Goal: Task Accomplishment & Management: Manage account settings

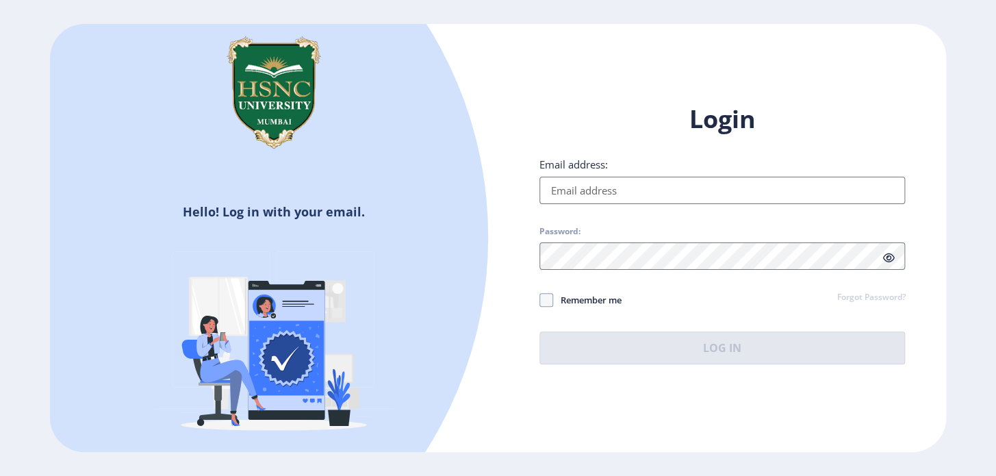
type input "[EMAIL_ADDRESS][DOMAIN_NAME]"
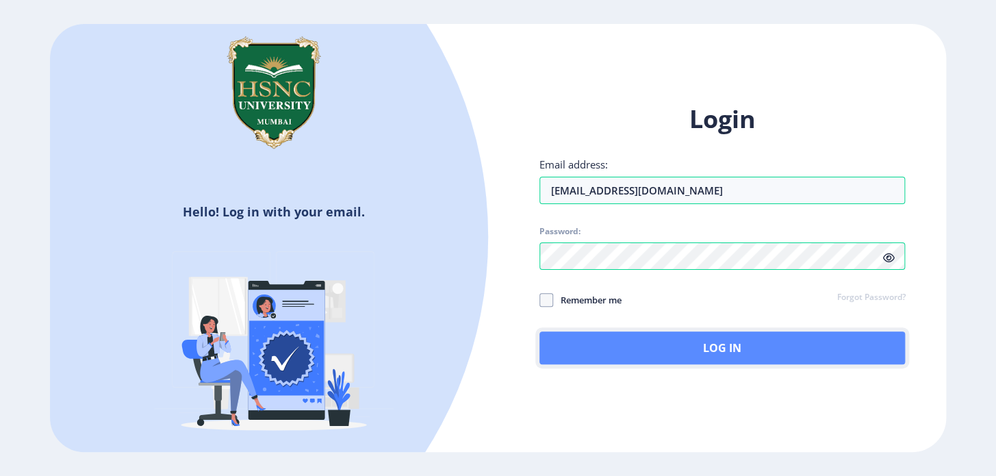
click at [724, 349] on button "Log In" at bounding box center [723, 347] width 366 height 33
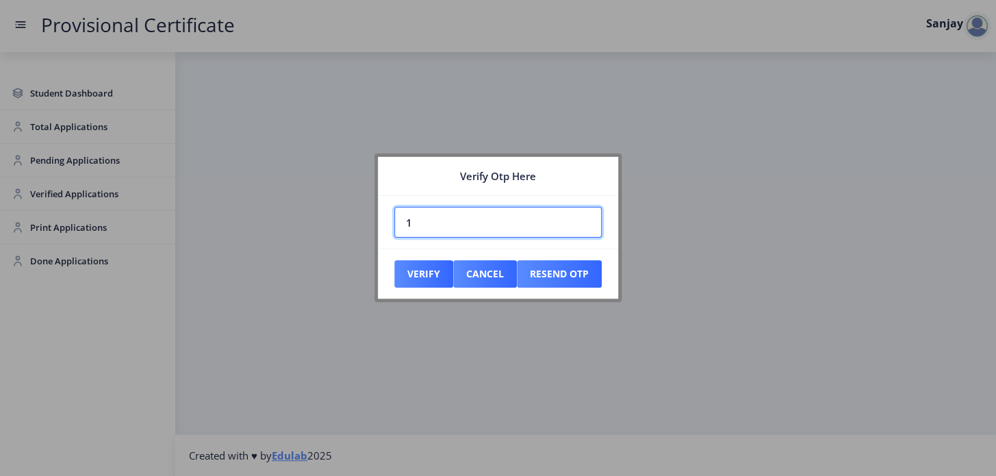
paste input "110317"
type input "1110317"
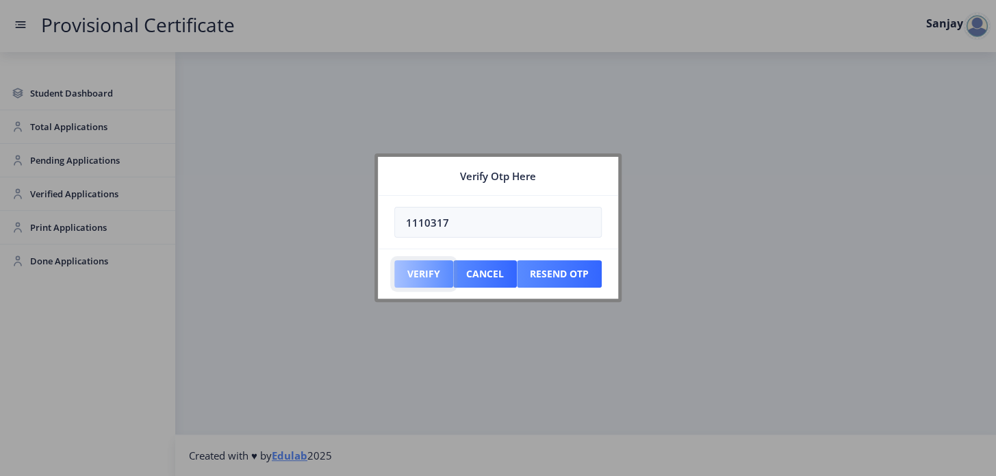
click at [411, 265] on button "Verify" at bounding box center [423, 273] width 59 height 27
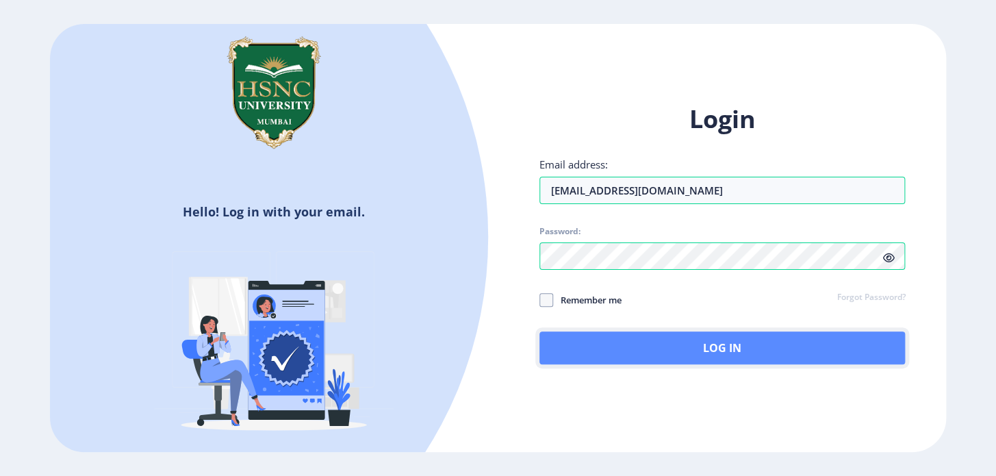
click at [651, 349] on button "Log In" at bounding box center [723, 347] width 366 height 33
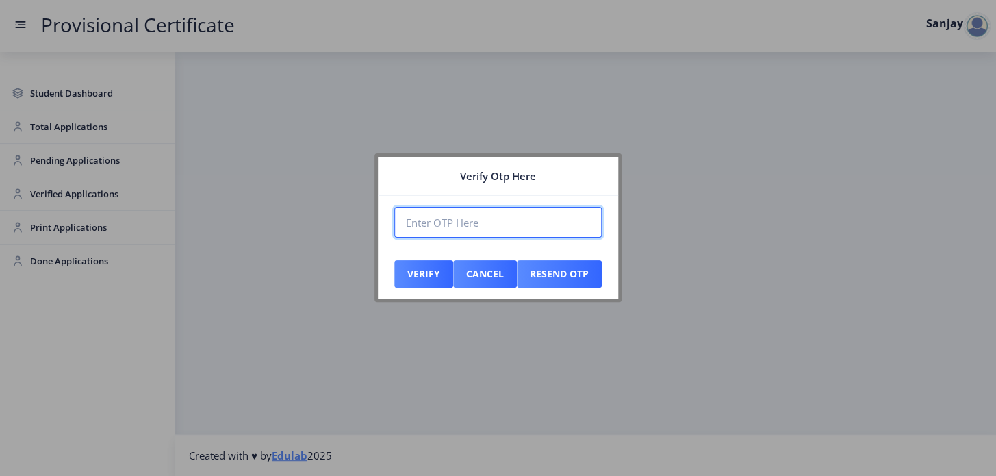
paste input "204900"
type input "204900"
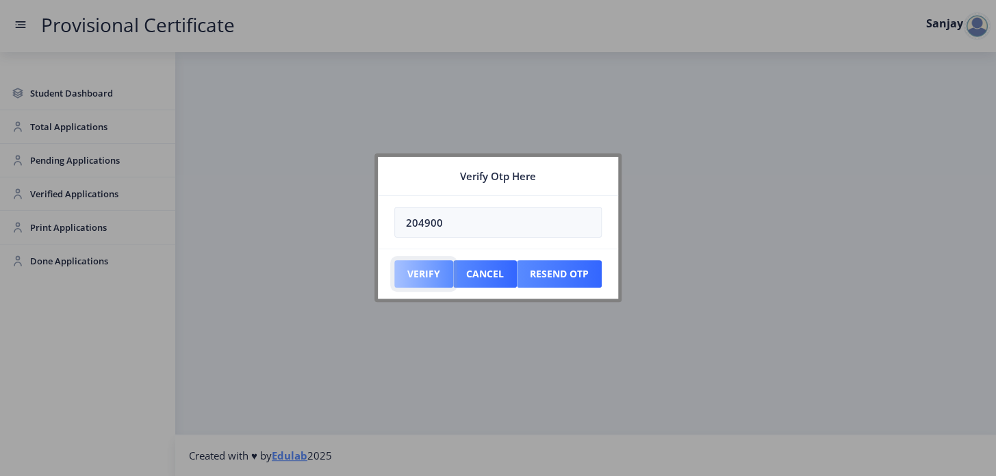
click at [420, 282] on button "Verify" at bounding box center [423, 273] width 59 height 27
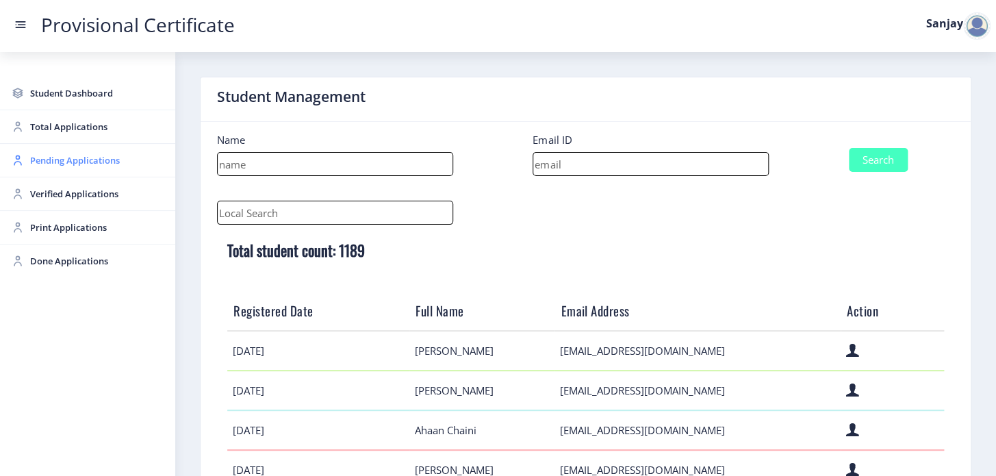
click at [79, 162] on span "Pending Applications" at bounding box center [97, 160] width 134 height 16
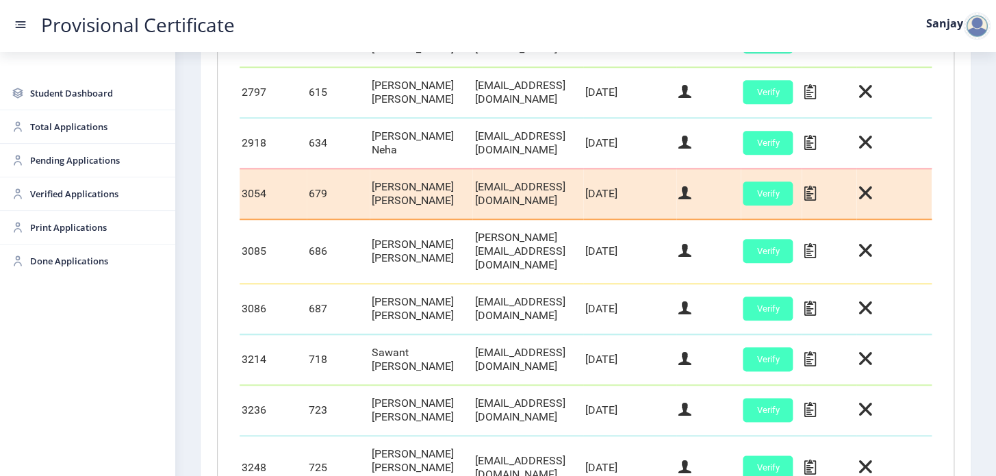
scroll to position [675, 0]
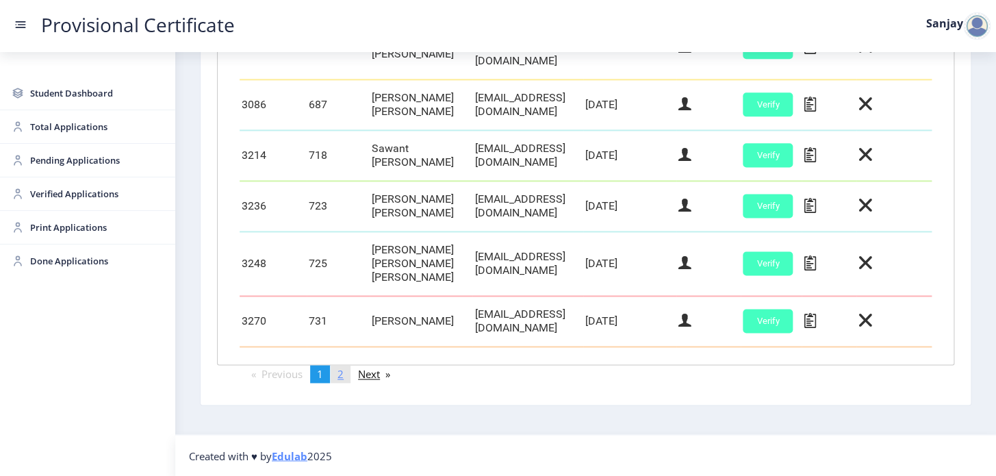
click at [344, 376] on span "2" at bounding box center [341, 374] width 6 height 14
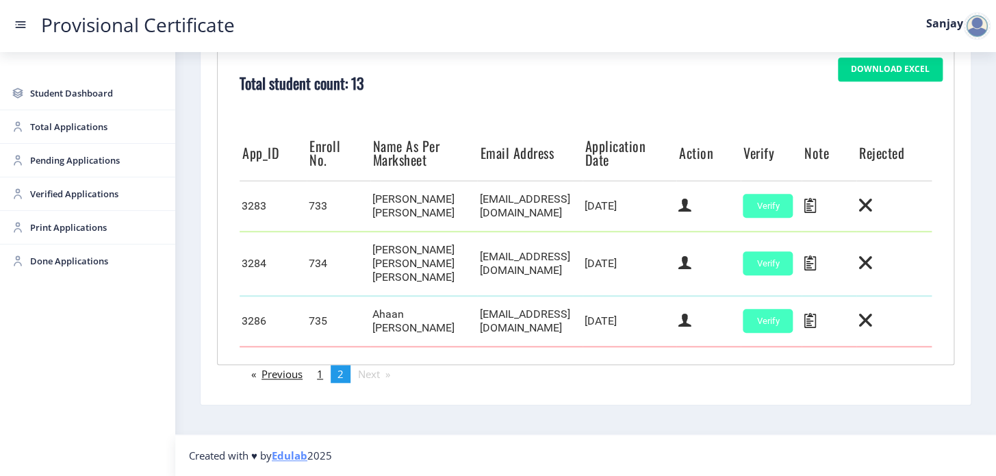
scroll to position [311, 0]
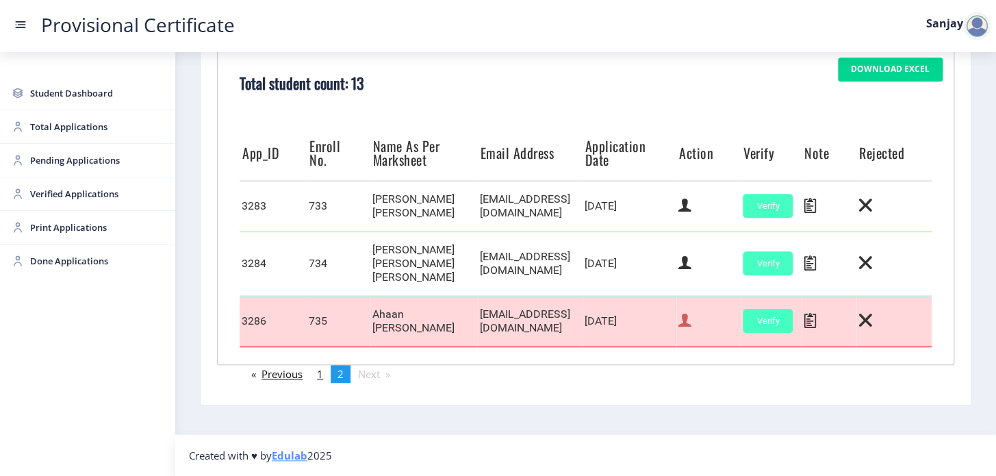
click at [692, 328] on icon at bounding box center [685, 321] width 13 height 18
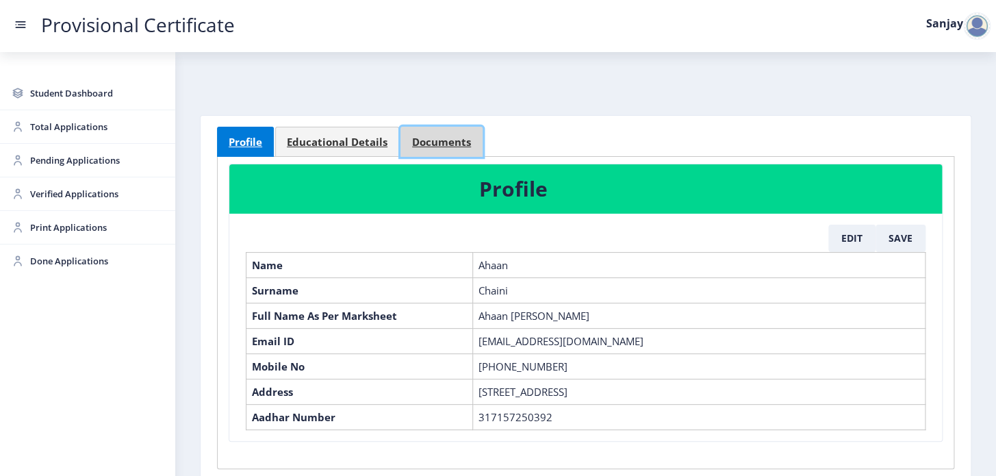
click at [425, 143] on span "Documents" at bounding box center [441, 142] width 59 height 10
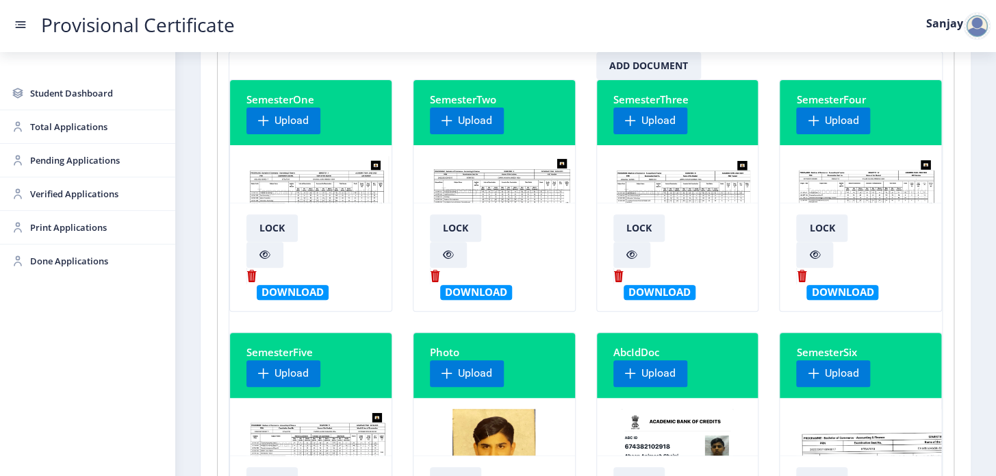
scroll to position [311, 0]
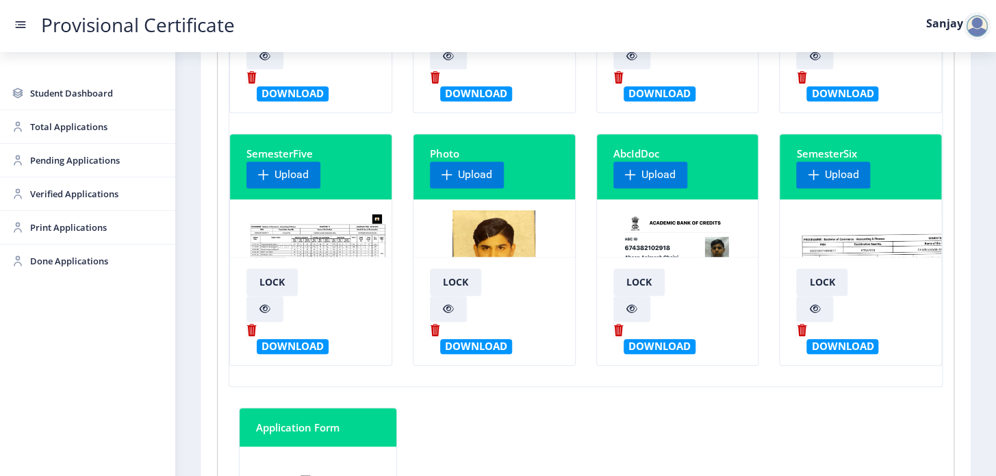
click at [325, 239] on img at bounding box center [318, 261] width 142 height 103
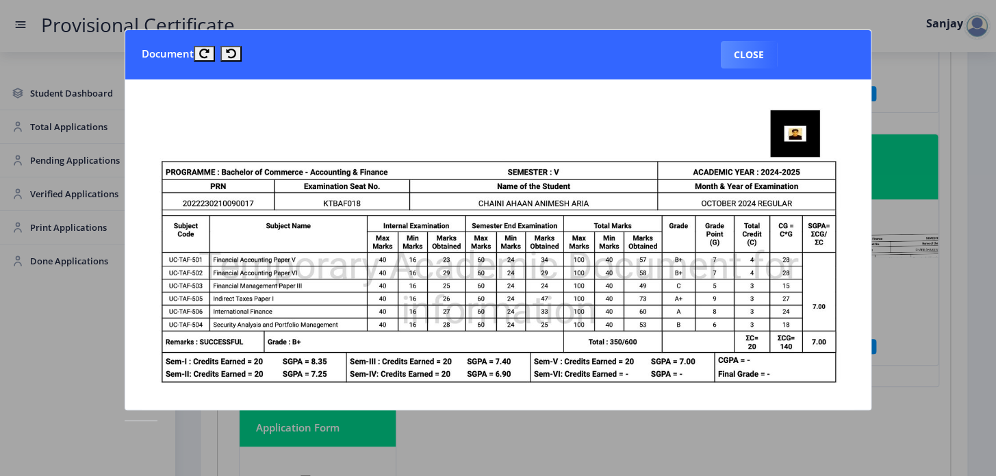
click at [746, 49] on button "Close" at bounding box center [749, 54] width 56 height 27
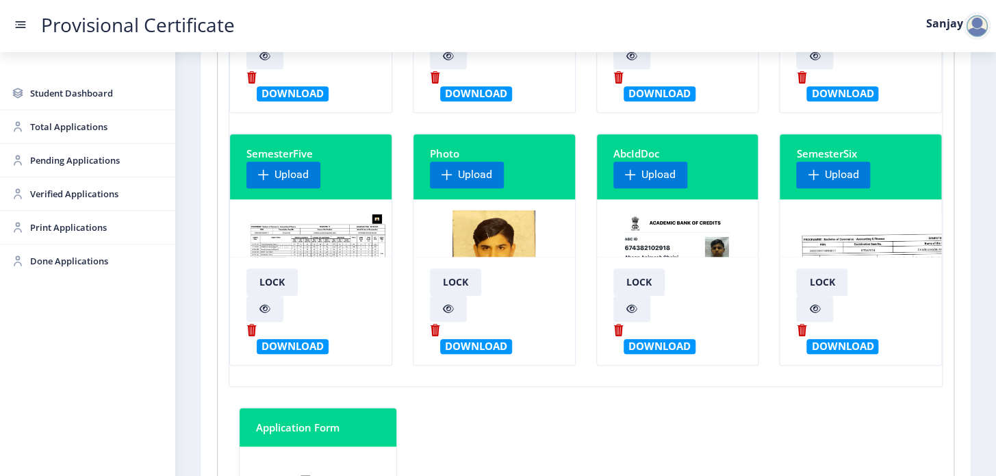
click at [822, 248] on img at bounding box center [922, 261] width 253 height 103
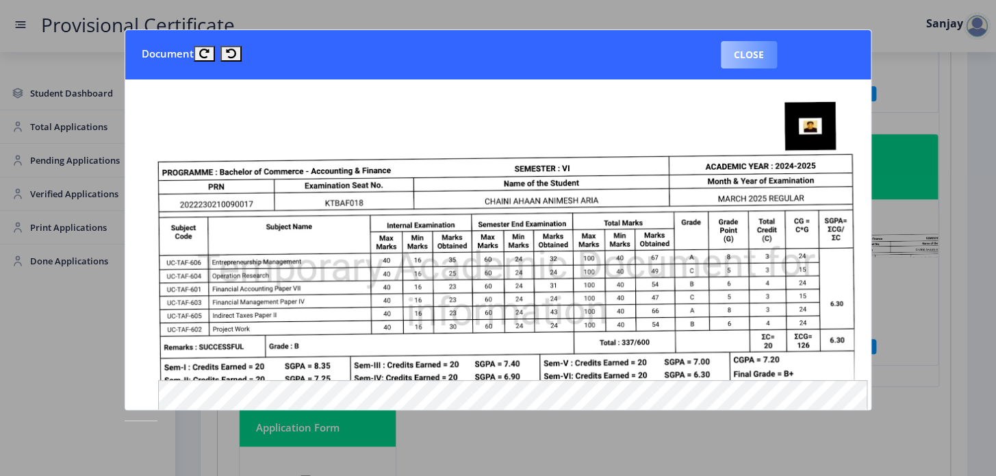
click at [734, 53] on button "Close" at bounding box center [749, 54] width 56 height 27
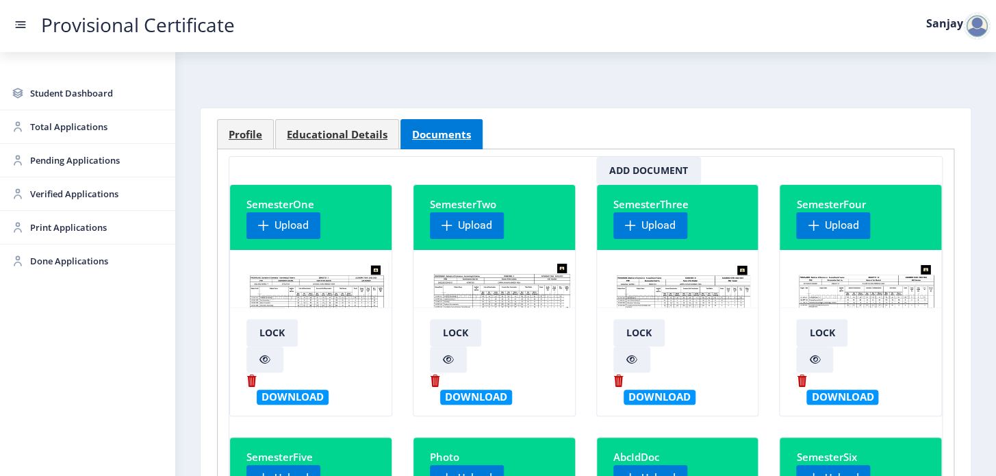
scroll to position [0, 0]
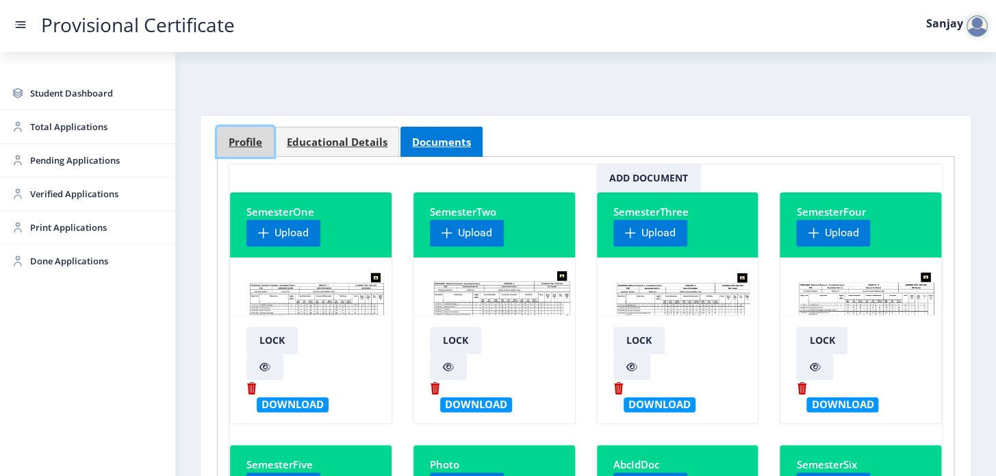
click at [253, 143] on span "Profile" at bounding box center [246, 142] width 34 height 10
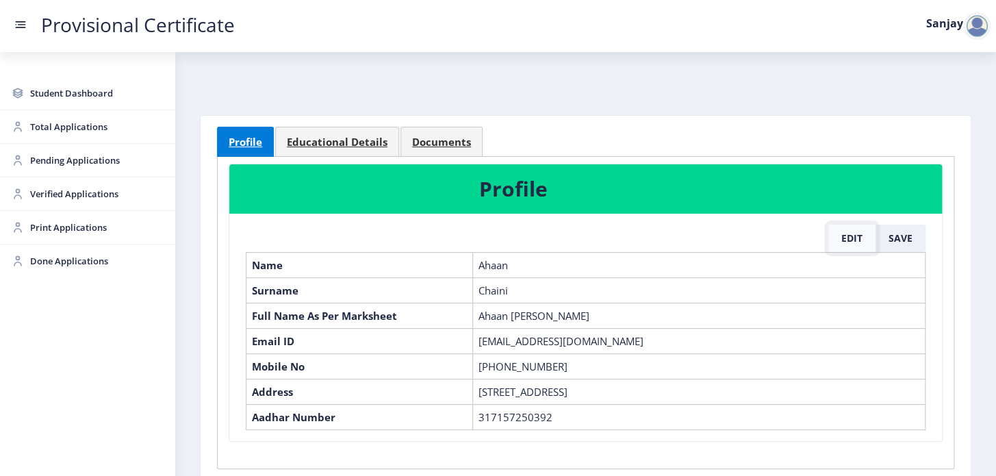
click at [851, 234] on button "Edit" at bounding box center [852, 238] width 47 height 27
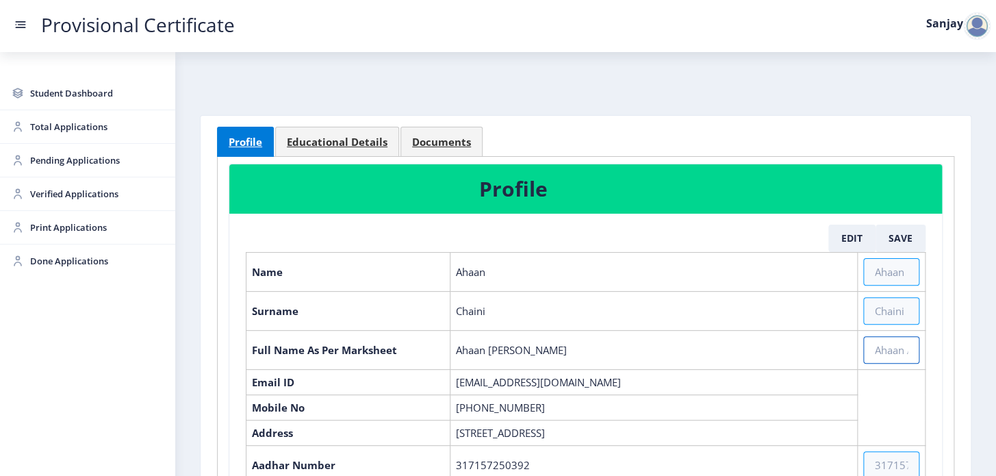
drag, startPoint x: 872, startPoint y: 353, endPoint x: 922, endPoint y: 395, distance: 64.6
click at [880, 355] on input "text" at bounding box center [892, 349] width 56 height 27
click at [462, 137] on span "Documents" at bounding box center [441, 142] width 59 height 10
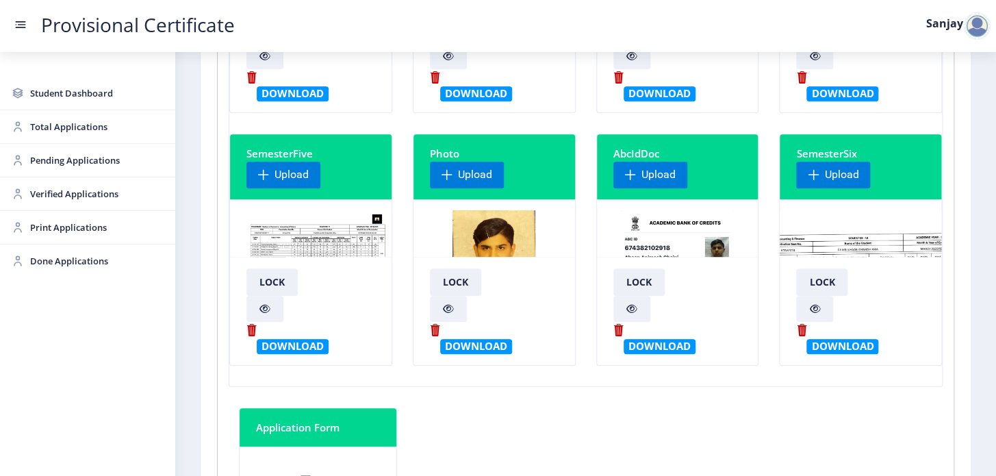
scroll to position [0, 111]
click at [848, 243] on img at bounding box center [815, 261] width 253 height 103
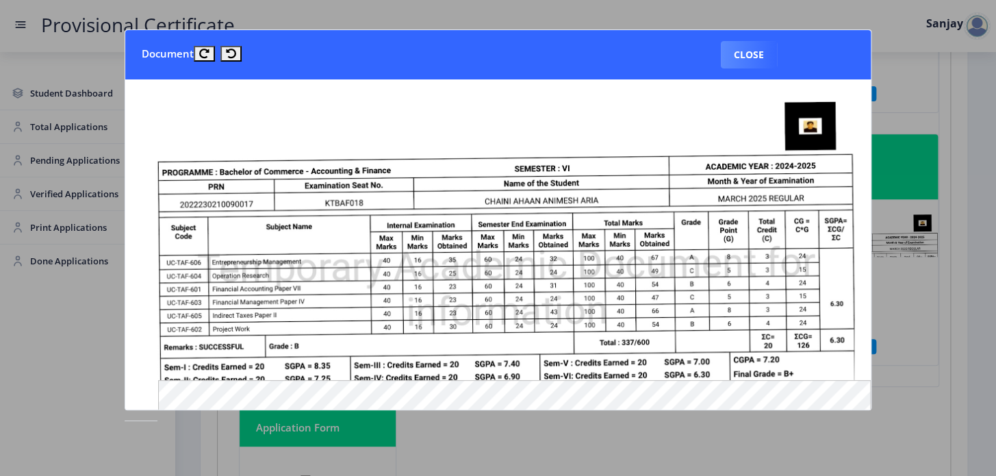
scroll to position [0, 110]
click at [762, 55] on button "Close" at bounding box center [749, 54] width 56 height 27
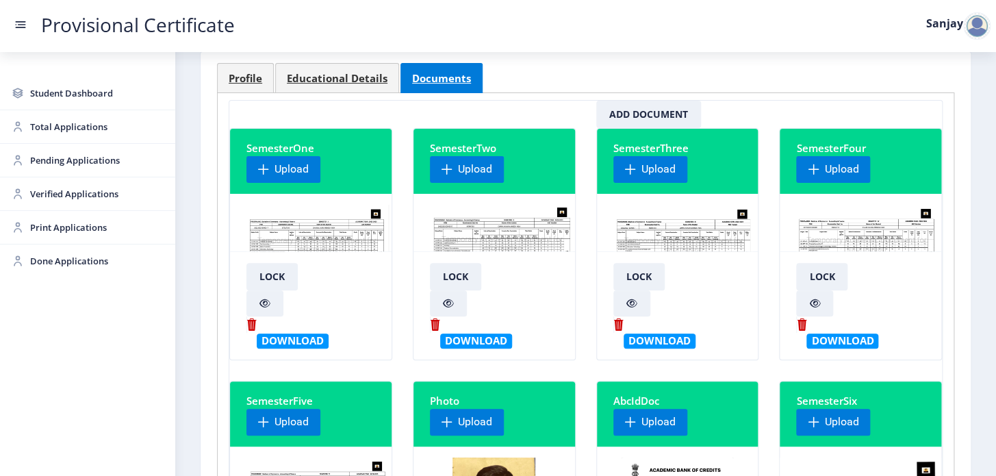
scroll to position [62, 0]
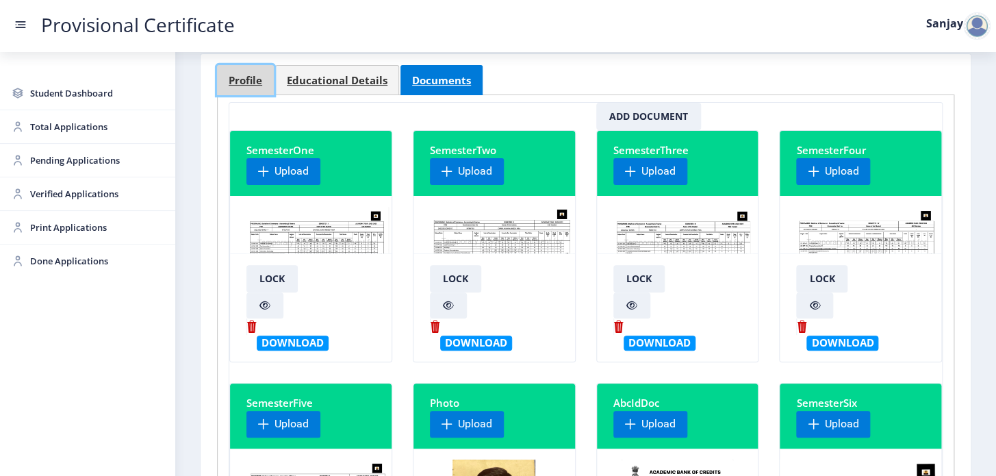
click at [251, 80] on span "Profile" at bounding box center [246, 80] width 34 height 10
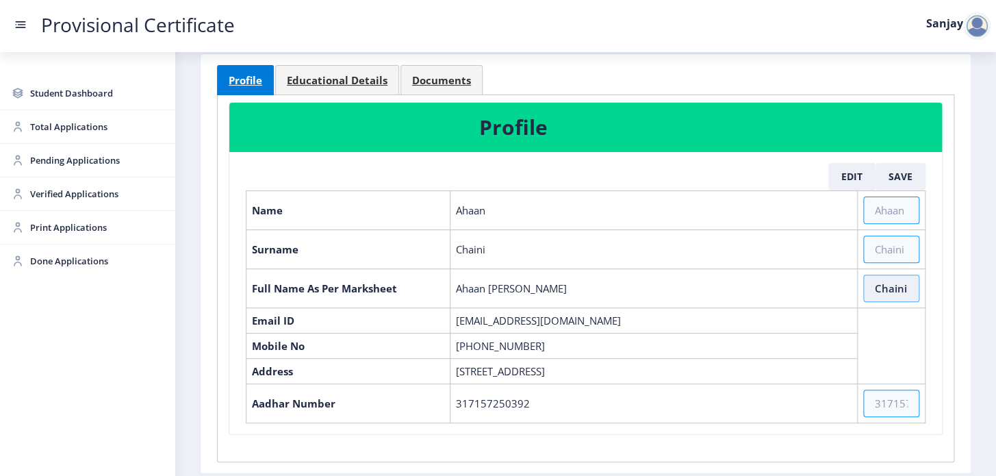
click at [898, 280] on input "Chaini Ahaan Animiesh" at bounding box center [892, 288] width 56 height 27
type input "Chaini Ahaan Animiesh Aria"
click at [905, 171] on button "Save" at bounding box center [901, 176] width 50 height 27
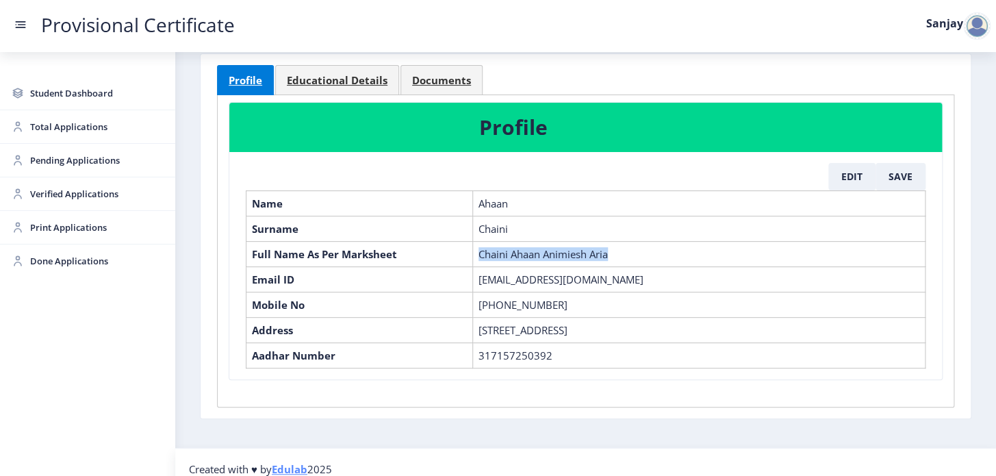
drag, startPoint x: 479, startPoint y: 249, endPoint x: 616, endPoint y: 242, distance: 136.5
click at [616, 242] on td "Chaini Ahaan Animiesh Aria" at bounding box center [699, 253] width 453 height 25
copy td "Chaini Ahaan Animiesh Aria"
click at [352, 77] on span "Educational Details" at bounding box center [337, 80] width 101 height 10
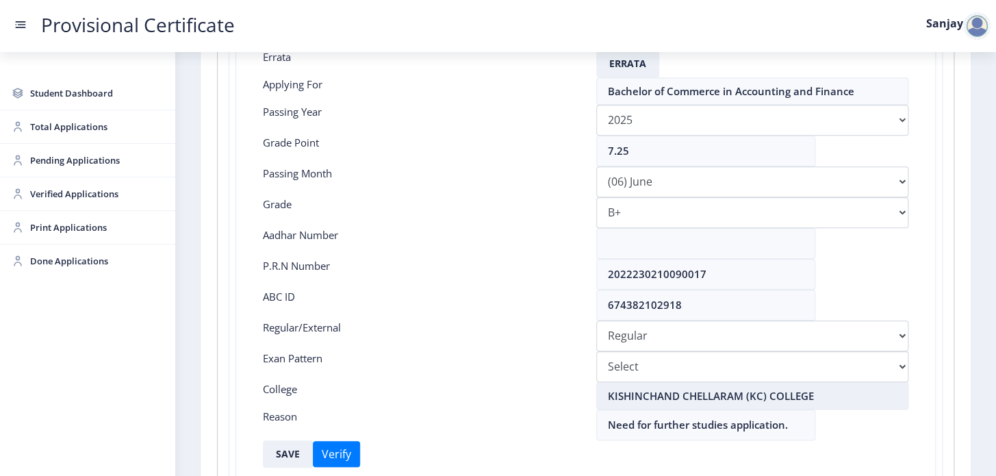
scroll to position [186, 0]
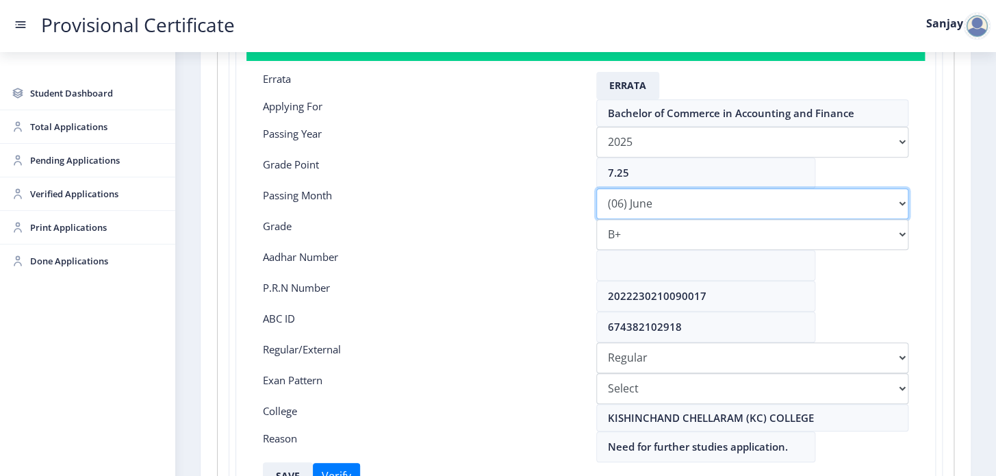
click at [898, 205] on select "Please select PassingMonth (01) January (02) February (03) March (04) April (05…" at bounding box center [752, 203] width 313 height 31
select select "March"
click at [596, 188] on select "Please select PassingMonth (01) January (02) February (03) March (04) April (05…" at bounding box center [752, 203] width 313 height 31
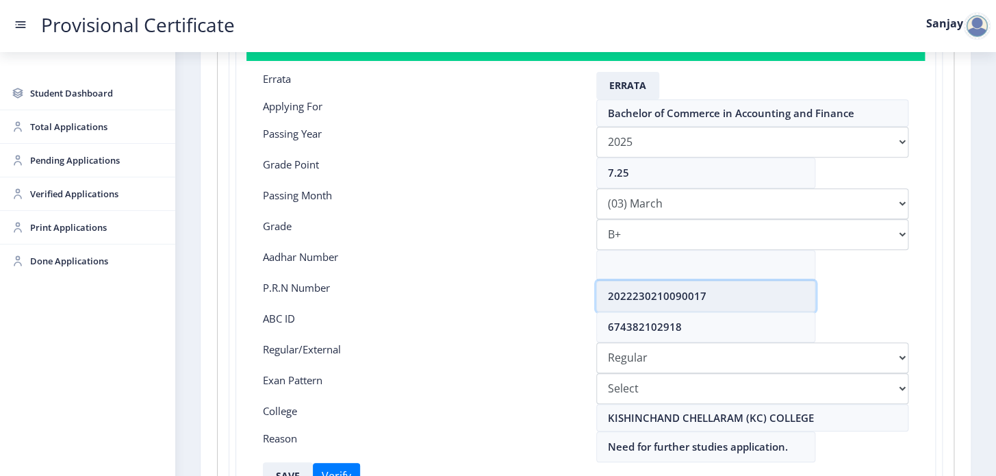
drag, startPoint x: 605, startPoint y: 297, endPoint x: 740, endPoint y: 297, distance: 135.6
click at [740, 297] on input "2022230210090017" at bounding box center [705, 296] width 219 height 31
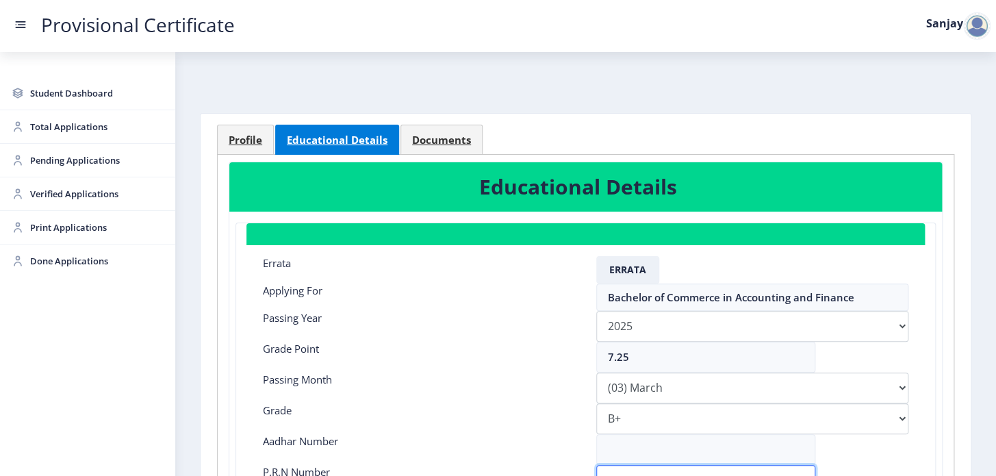
scroll to position [0, 0]
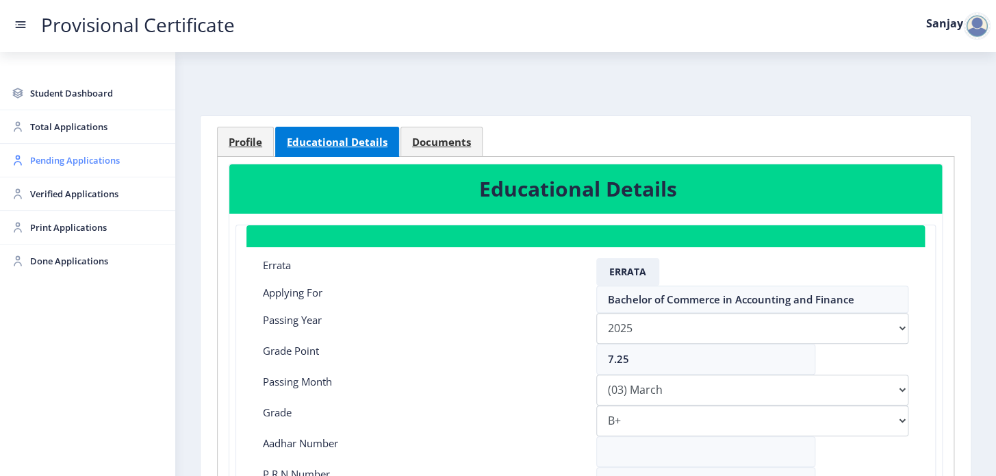
click at [55, 154] on span "Pending Applications" at bounding box center [97, 160] width 134 height 16
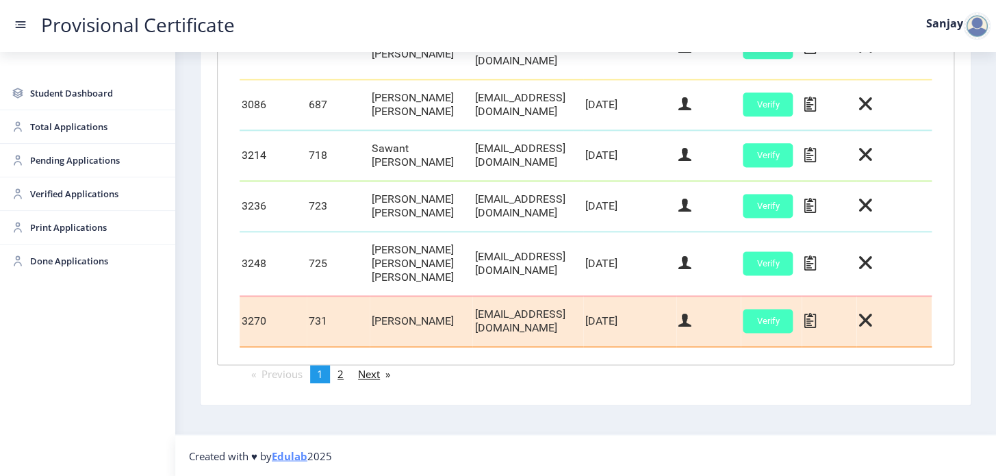
scroll to position [675, 0]
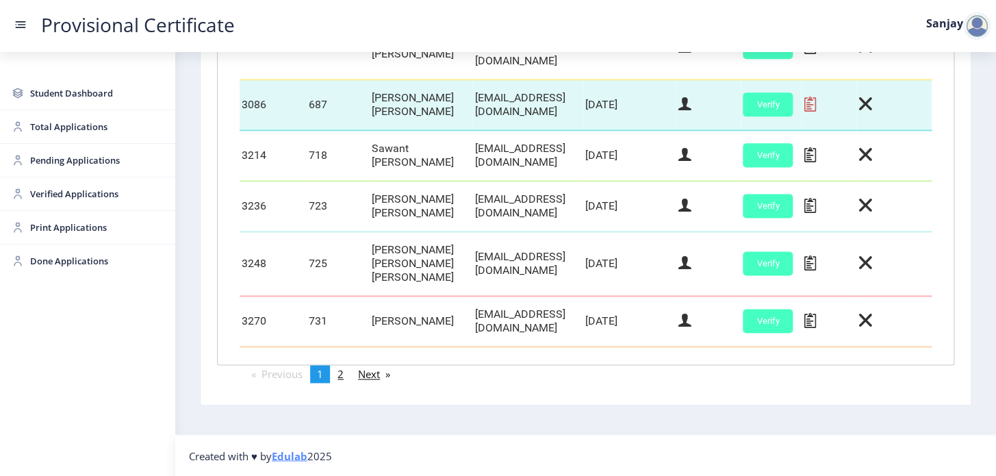
click at [816, 104] on icon at bounding box center [810, 104] width 12 height 18
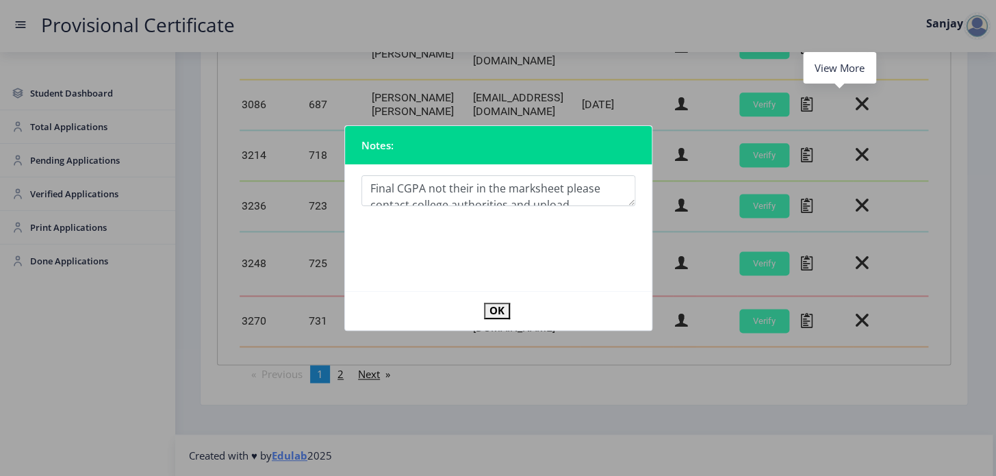
scroll to position [44, 0]
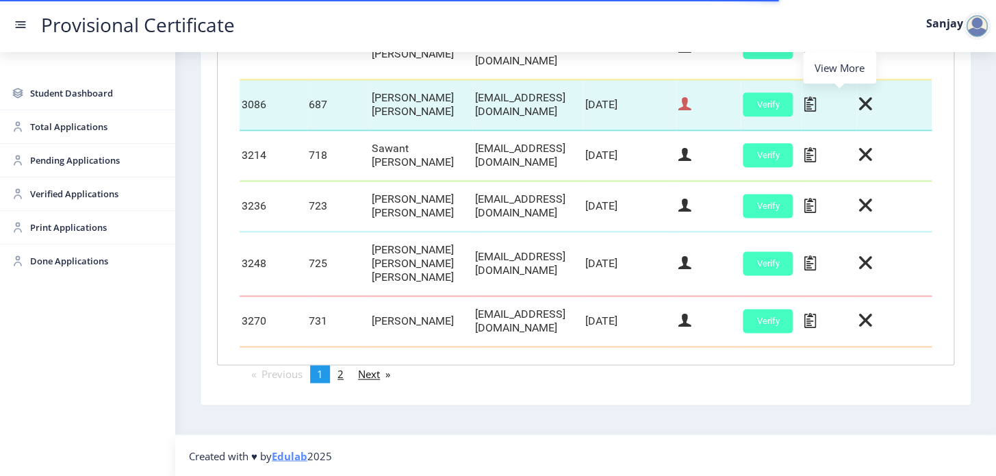
click at [692, 105] on icon at bounding box center [685, 104] width 13 height 18
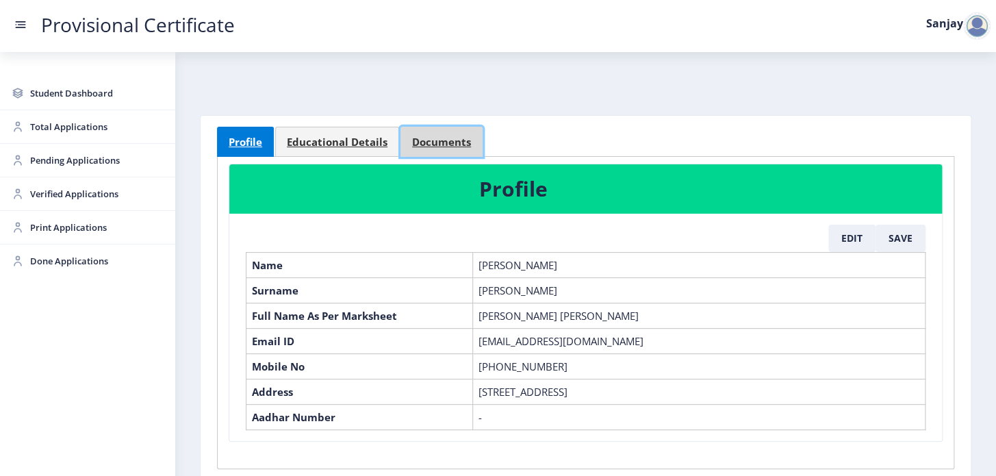
click at [440, 140] on span "Documents" at bounding box center [441, 142] width 59 height 10
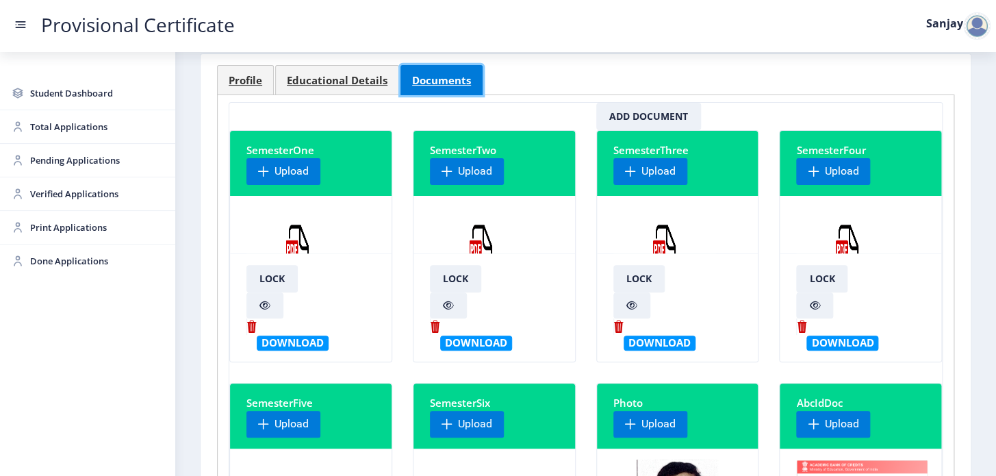
scroll to position [124, 0]
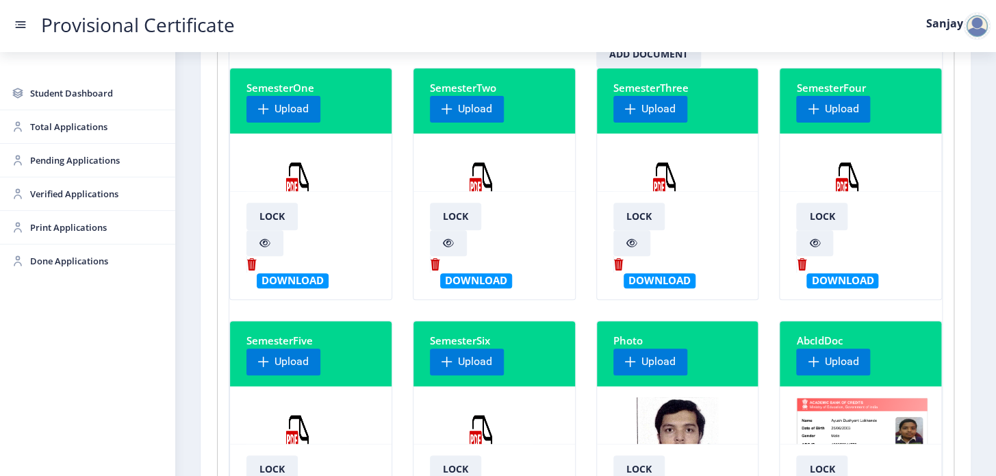
click at [281, 186] on img at bounding box center [298, 195] width 103 height 103
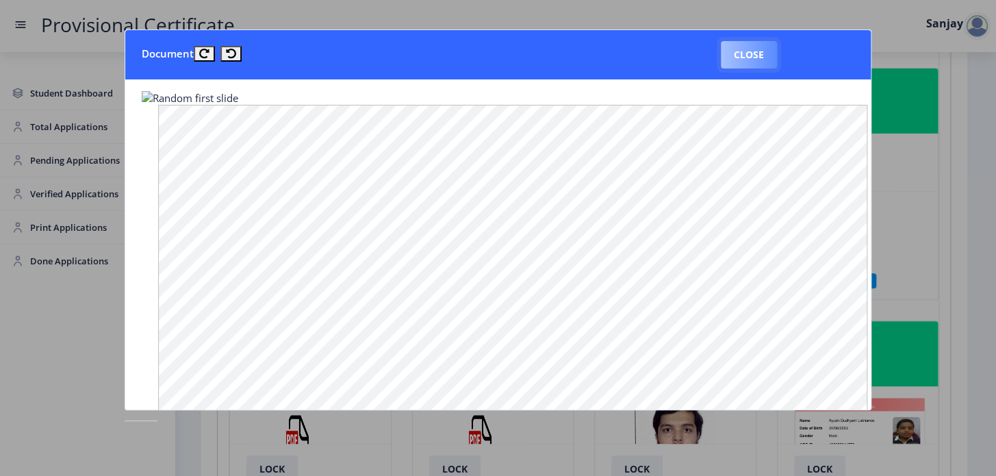
click at [761, 58] on button "Close" at bounding box center [749, 54] width 56 height 27
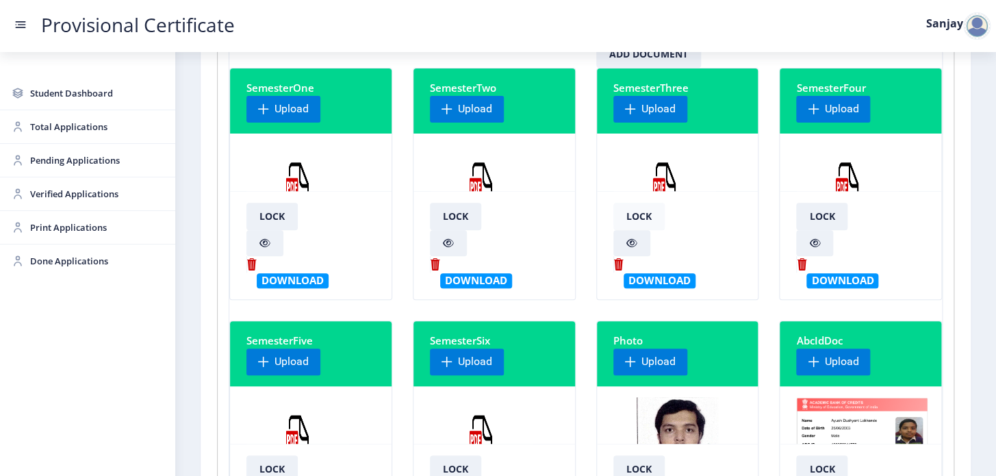
scroll to position [0, 0]
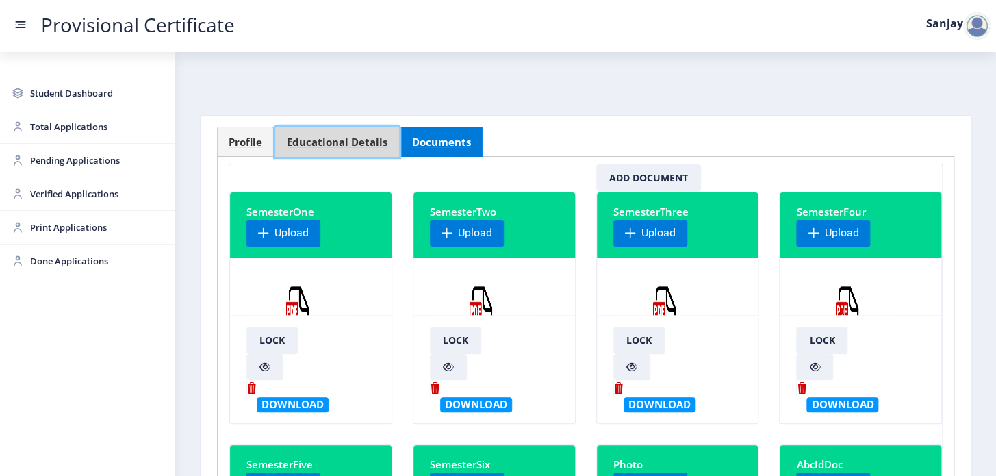
click at [343, 144] on span "Educational Details" at bounding box center [337, 142] width 101 height 10
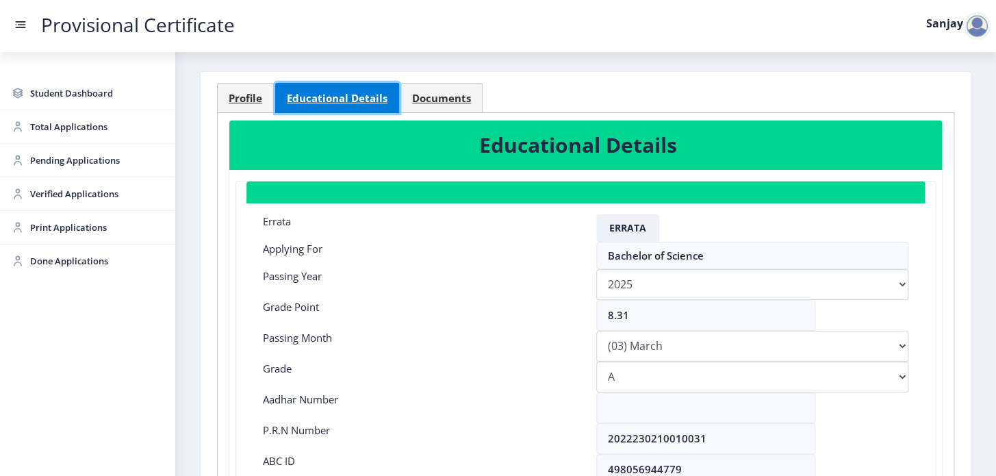
scroll to position [40, 0]
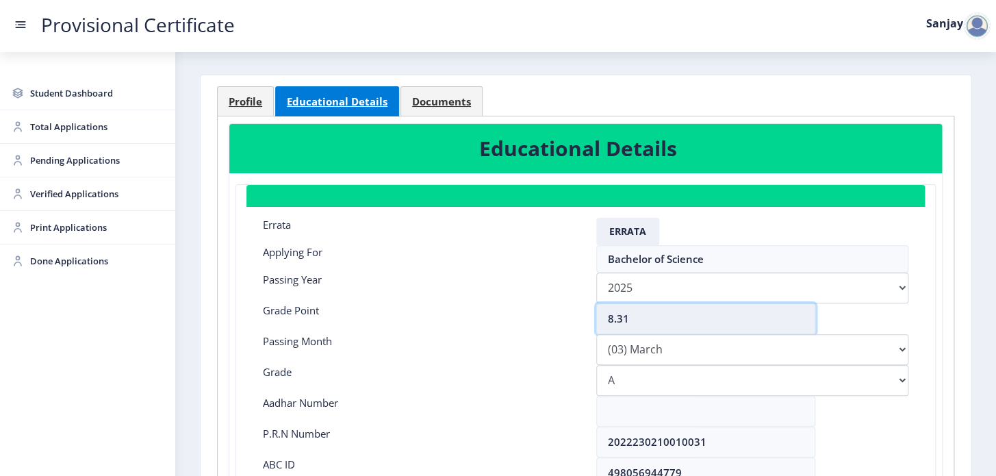
click at [629, 320] on input "8.31" at bounding box center [705, 318] width 219 height 31
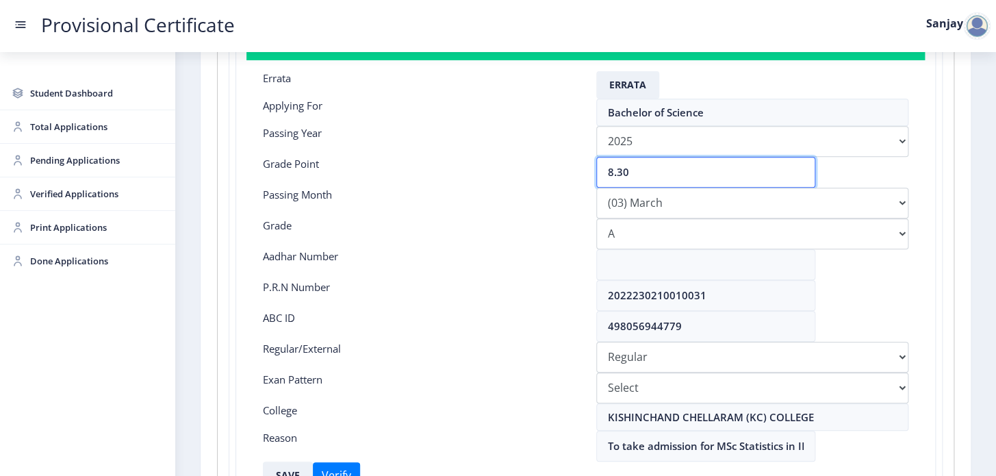
scroll to position [351, 0]
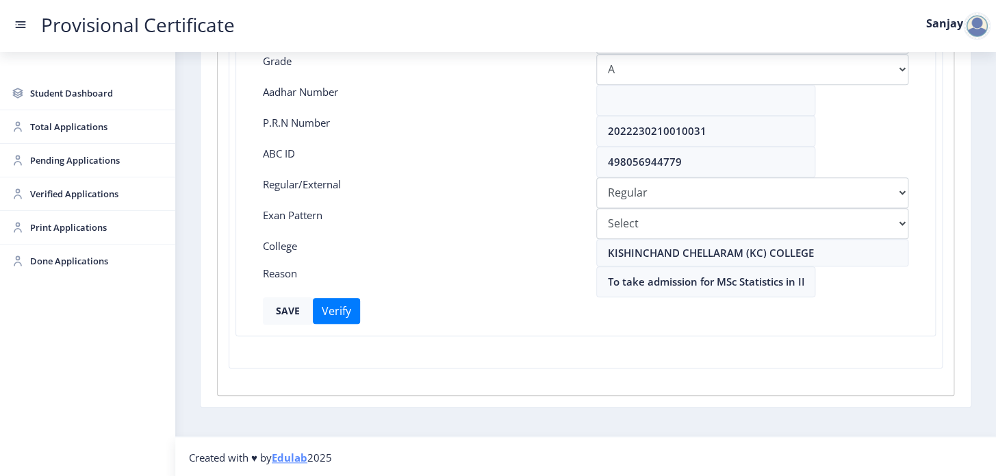
type input "8.30"
click at [298, 315] on button "SAVE" at bounding box center [288, 310] width 50 height 27
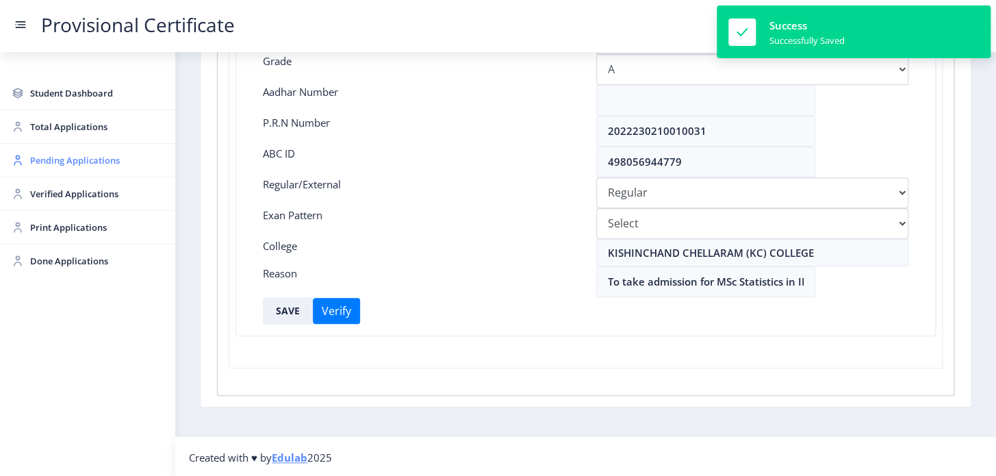
click at [38, 165] on span "Pending Applications" at bounding box center [97, 160] width 134 height 16
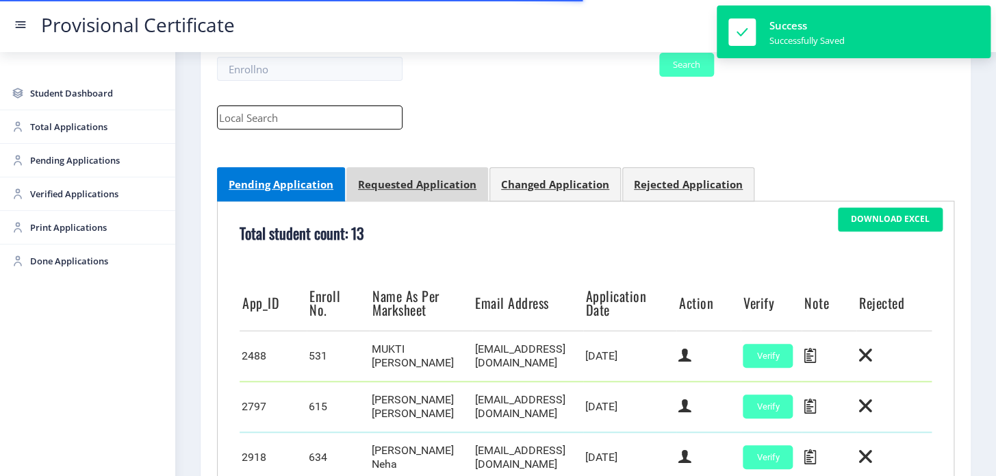
scroll to position [373, 0]
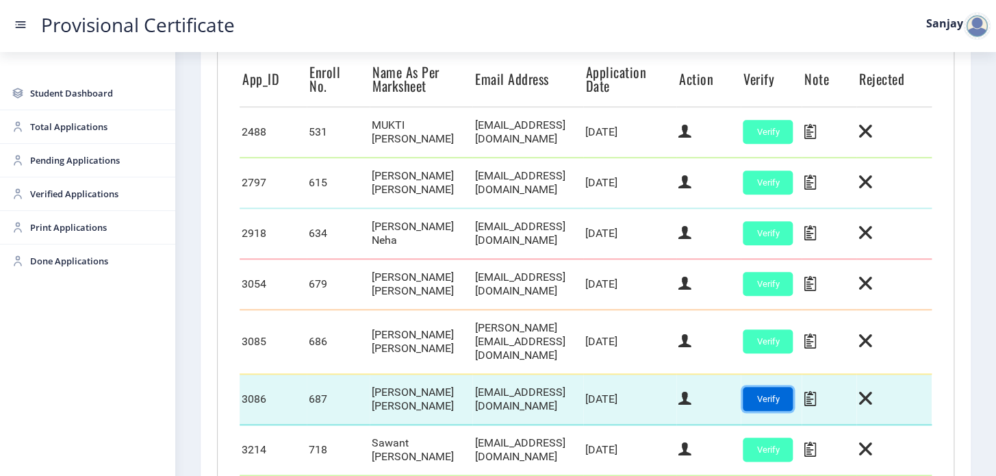
click at [793, 399] on button "Verify" at bounding box center [768, 399] width 50 height 24
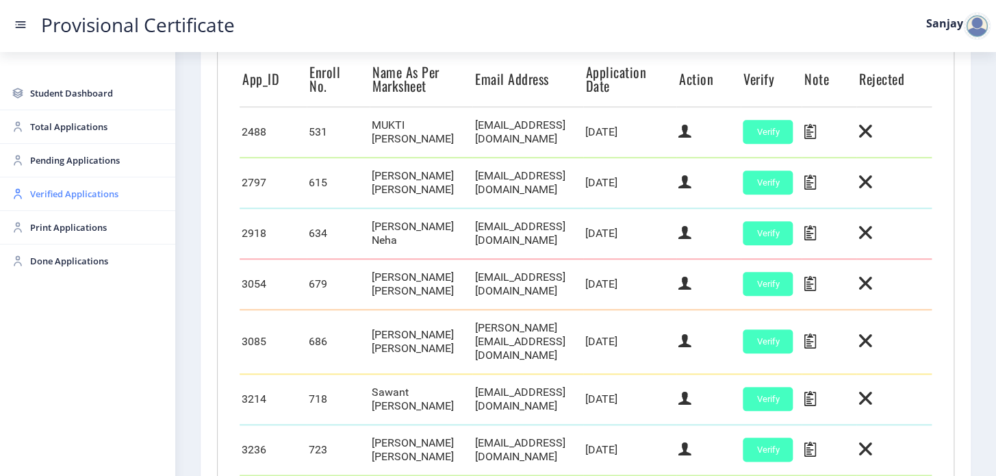
drag, startPoint x: 71, startPoint y: 192, endPoint x: 158, endPoint y: 209, distance: 89.2
click at [71, 193] on span "Verified Applications" at bounding box center [97, 194] width 134 height 16
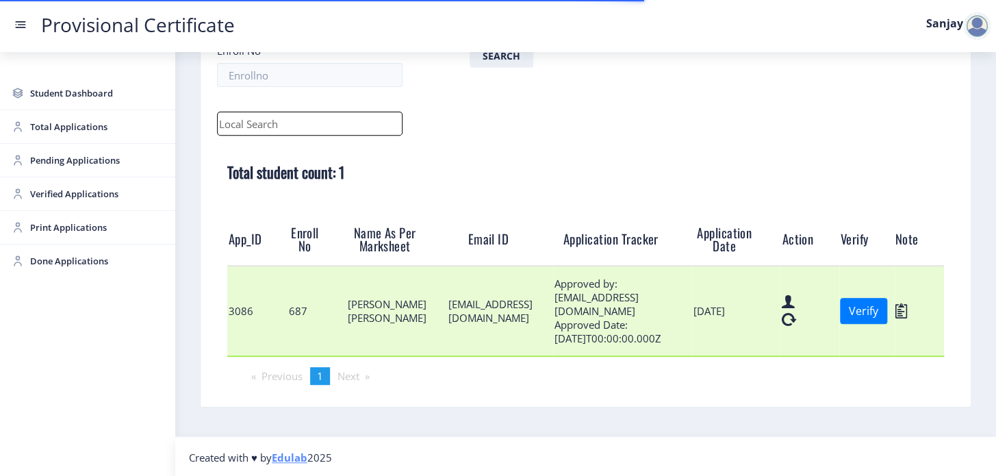
scroll to position [146, 0]
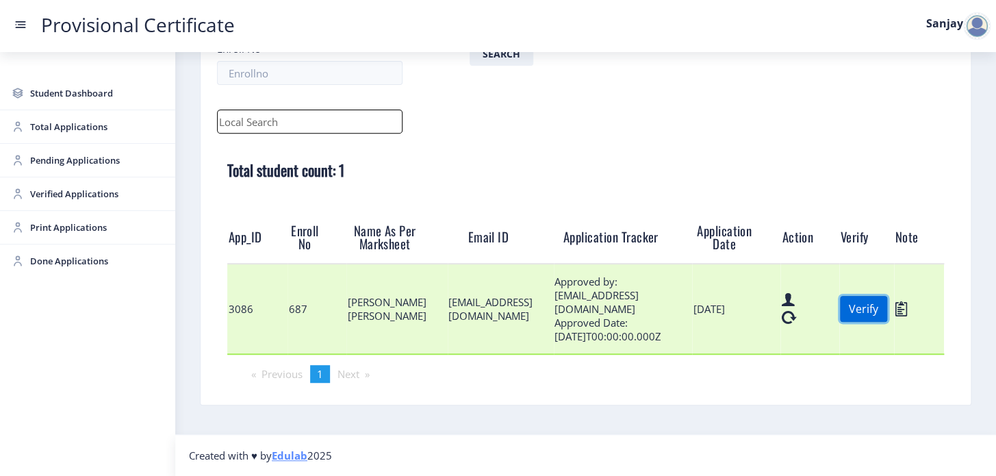
click at [887, 316] on button "Verify" at bounding box center [863, 309] width 47 height 26
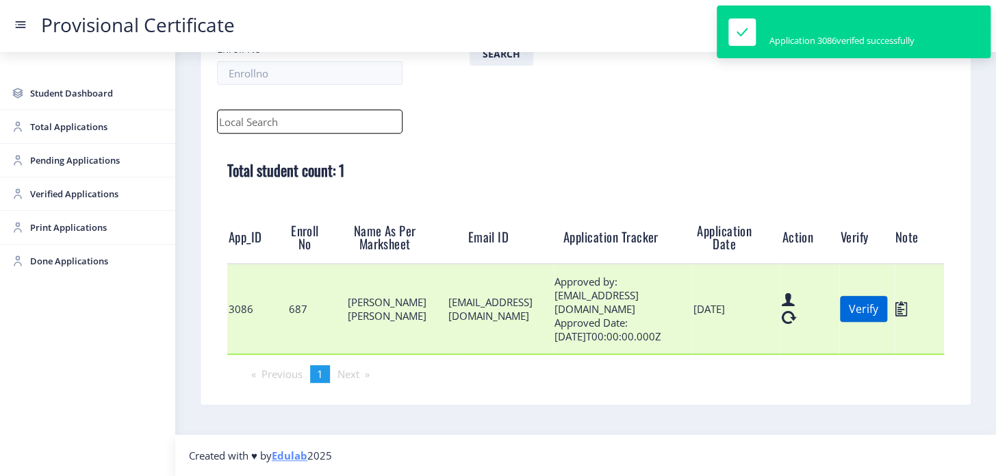
scroll to position [68, 0]
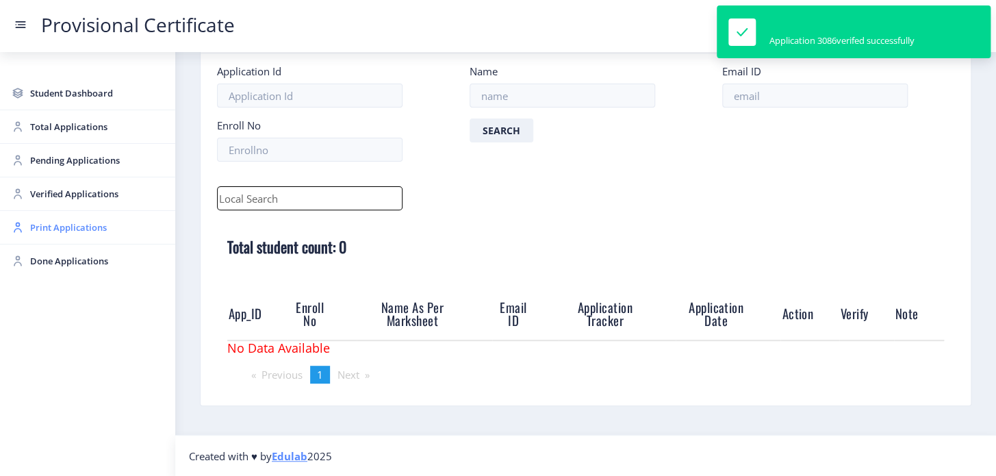
click at [86, 233] on span "Print Applications" at bounding box center [97, 227] width 134 height 16
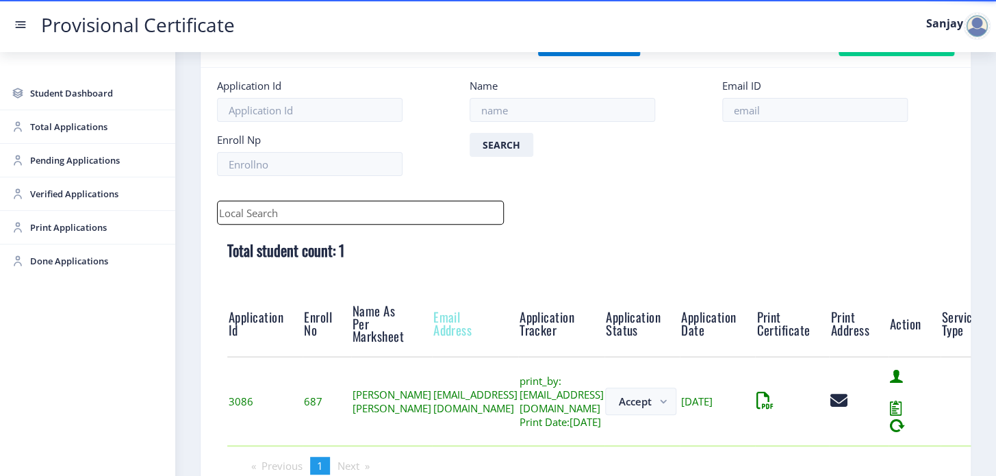
scroll to position [153, 0]
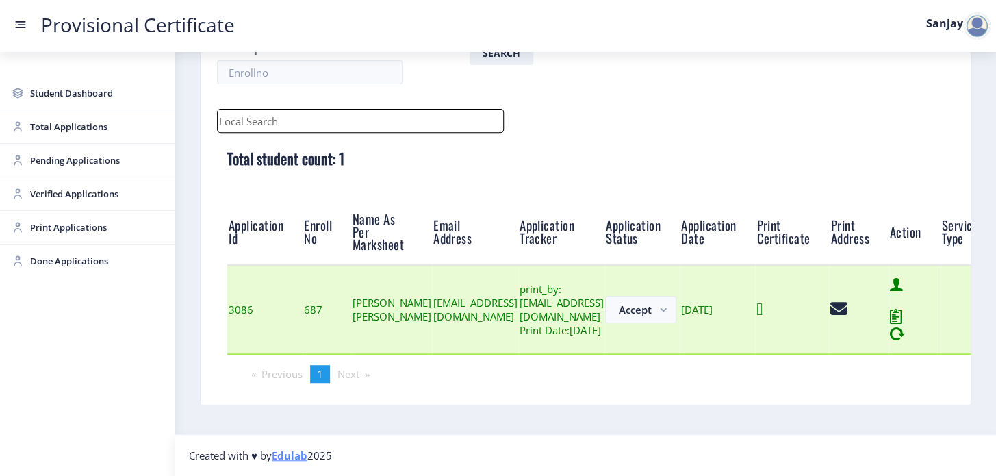
click at [763, 307] on icon at bounding box center [760, 309] width 6 height 17
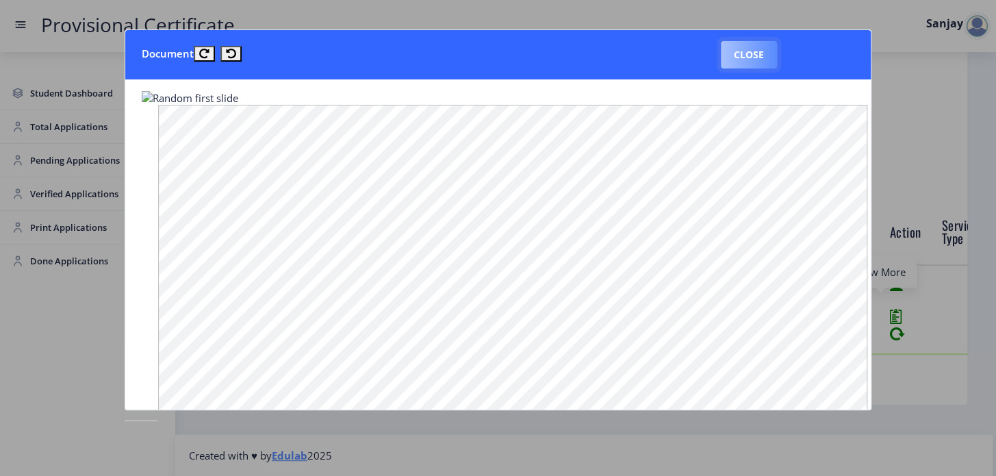
click at [759, 64] on button "Close" at bounding box center [749, 54] width 56 height 27
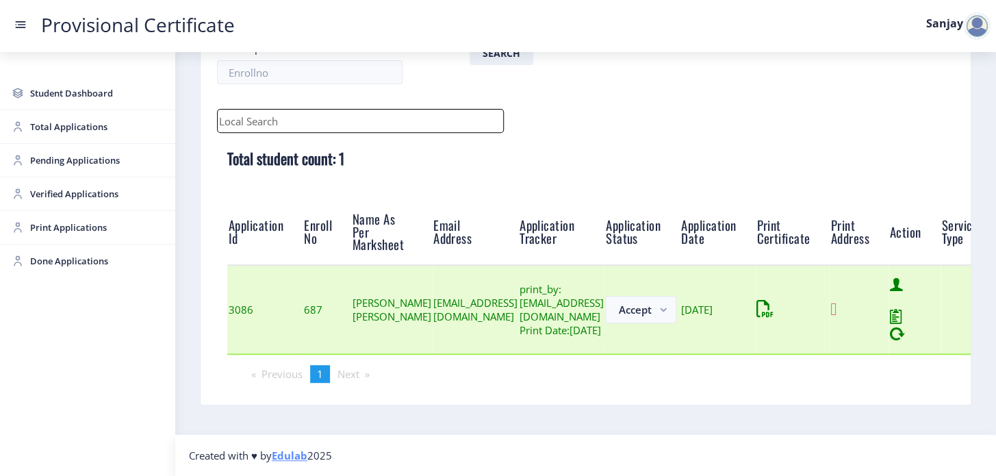
click at [837, 305] on icon at bounding box center [834, 309] width 6 height 17
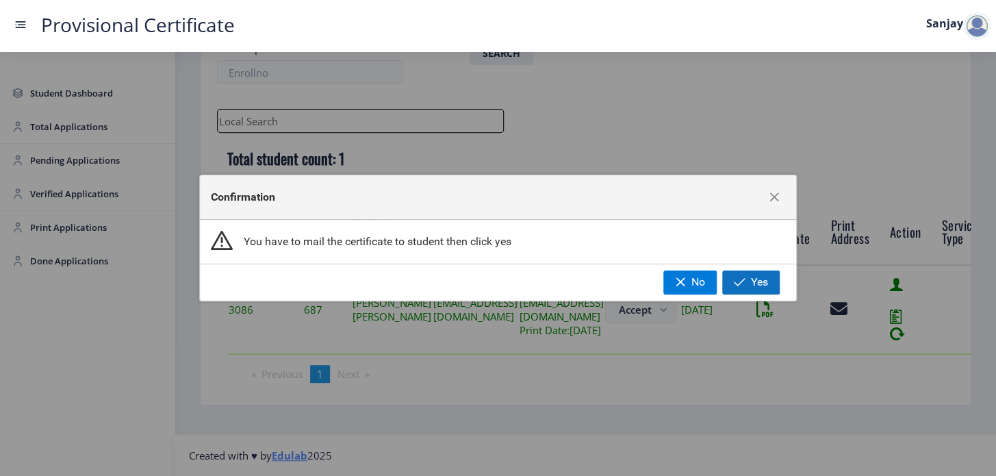
click at [758, 285] on span "Yes" at bounding box center [759, 282] width 17 height 12
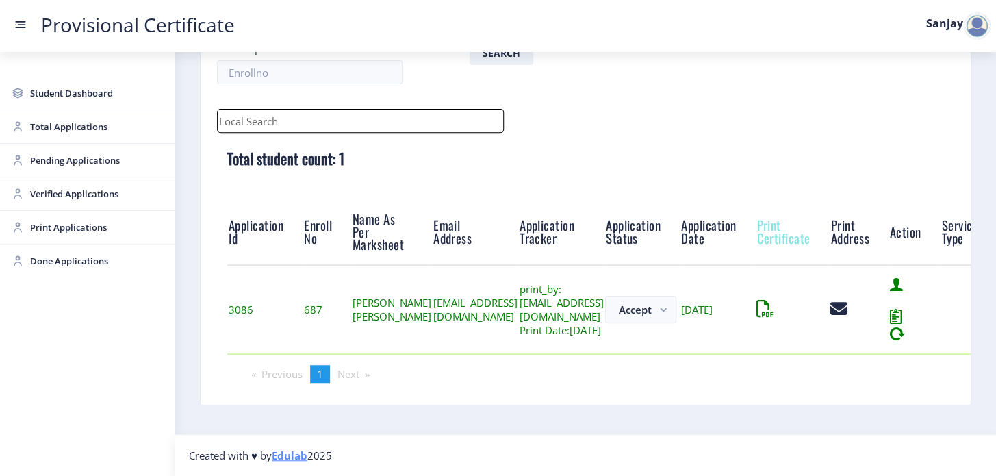
scroll to position [75, 0]
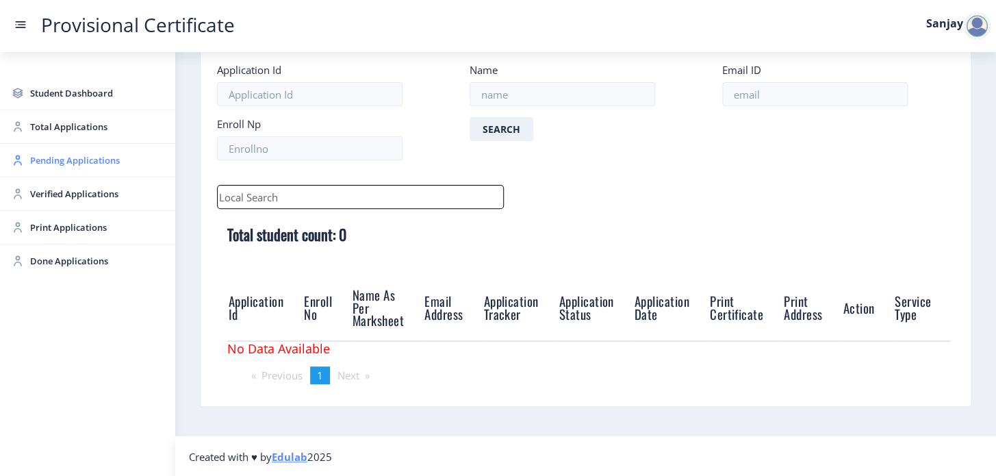
click at [39, 161] on span "Pending Applications" at bounding box center [97, 160] width 134 height 16
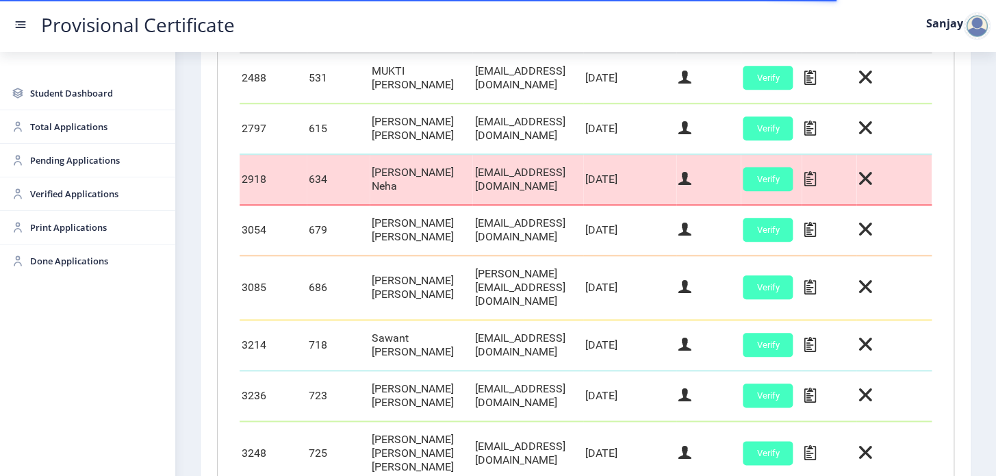
scroll to position [436, 0]
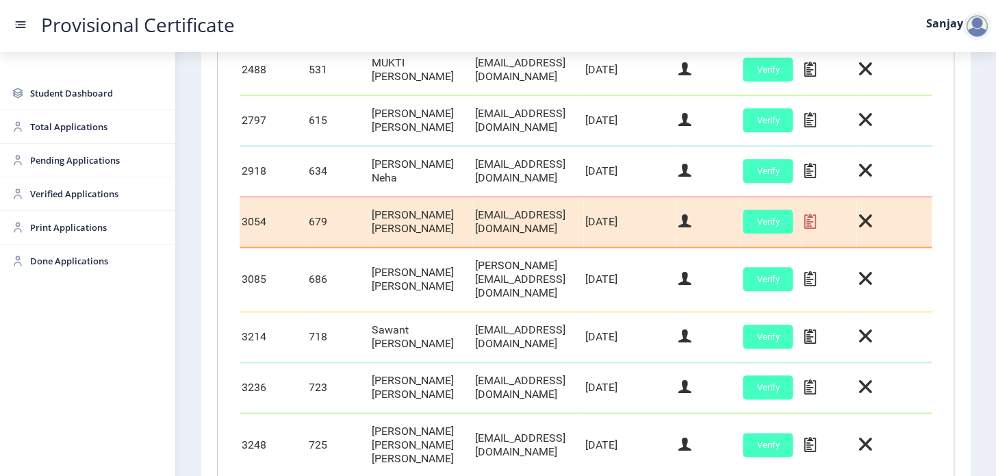
click at [816, 230] on icon at bounding box center [810, 221] width 12 height 18
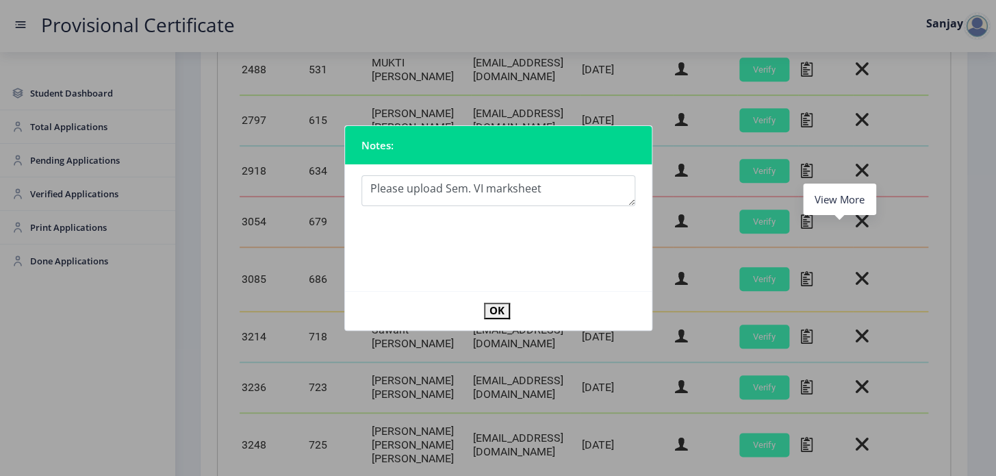
click at [482, 313] on div "OK" at bounding box center [560, 311] width 172 height 16
click at [492, 311] on button "OK" at bounding box center [497, 311] width 26 height 16
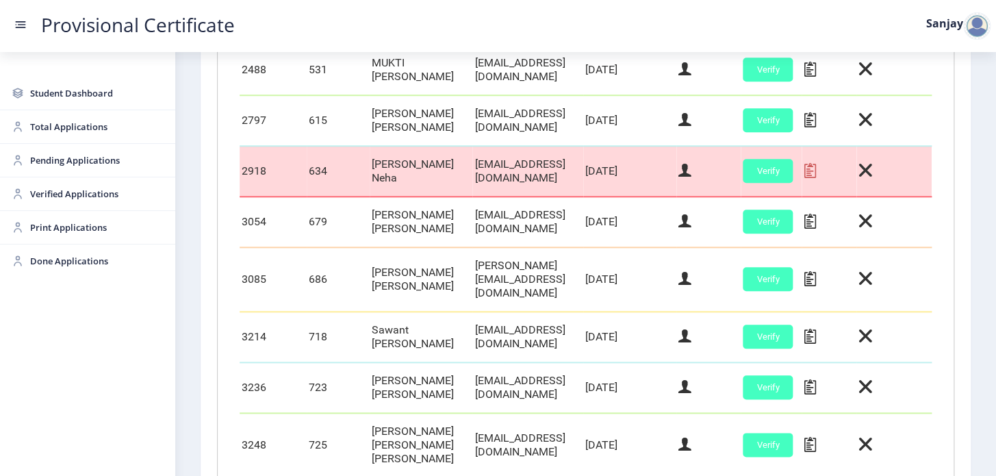
click at [816, 179] on icon at bounding box center [810, 171] width 12 height 18
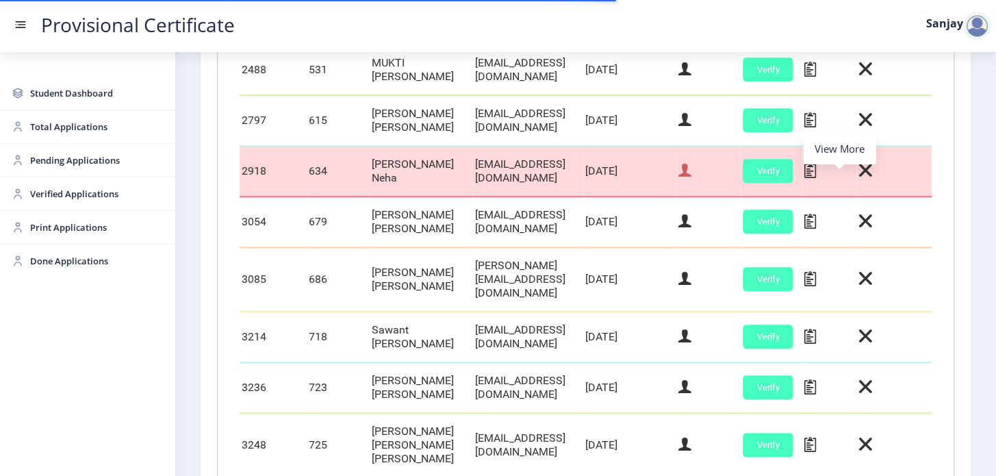
click at [692, 179] on icon at bounding box center [685, 171] width 13 height 18
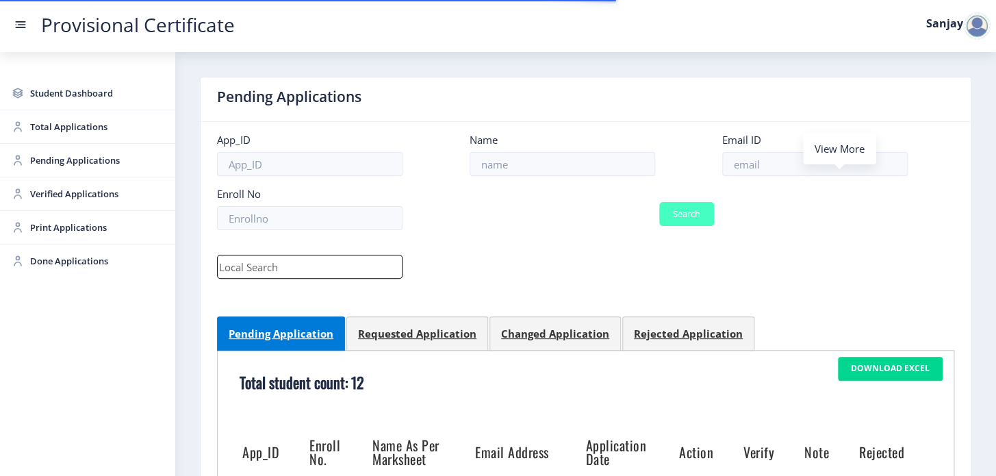
select select "March"
select select "A+"
select select "Regular"
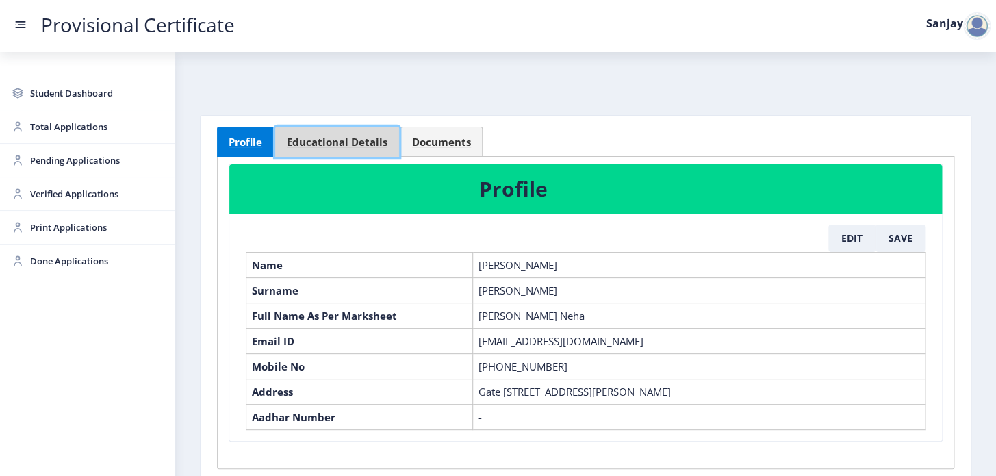
click at [309, 137] on span "Educational Details" at bounding box center [337, 142] width 101 height 10
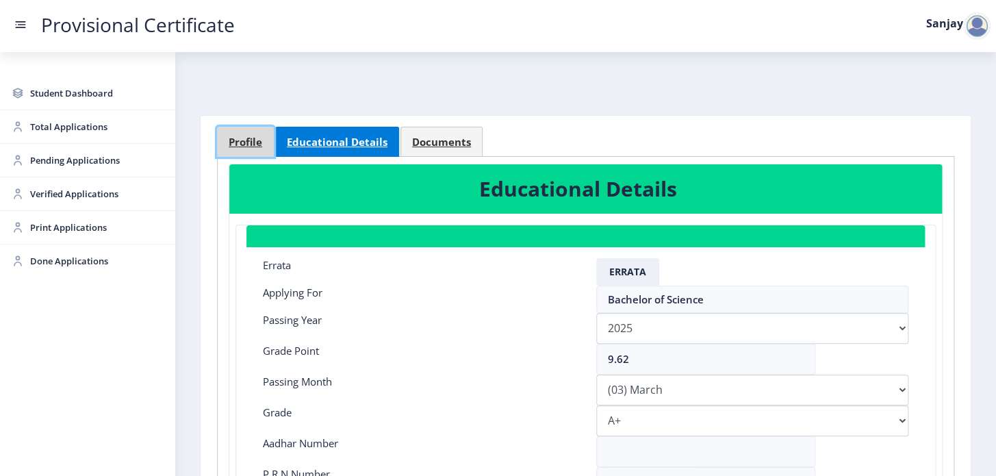
click at [226, 142] on link "Profile" at bounding box center [245, 142] width 57 height 30
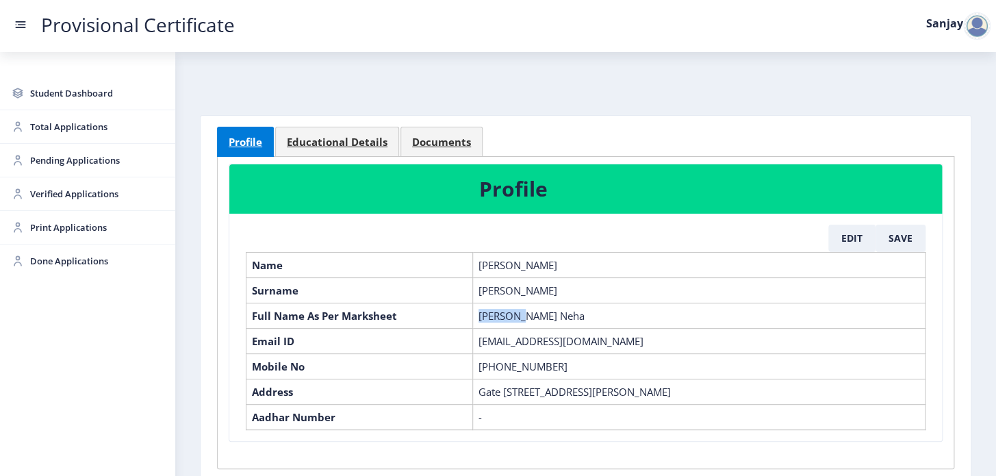
drag, startPoint x: 478, startPoint y: 312, endPoint x: 515, endPoint y: 316, distance: 37.2
click at [515, 316] on td "[PERSON_NAME] Neha" at bounding box center [699, 315] width 453 height 25
copy td "[PERSON_NAME]"
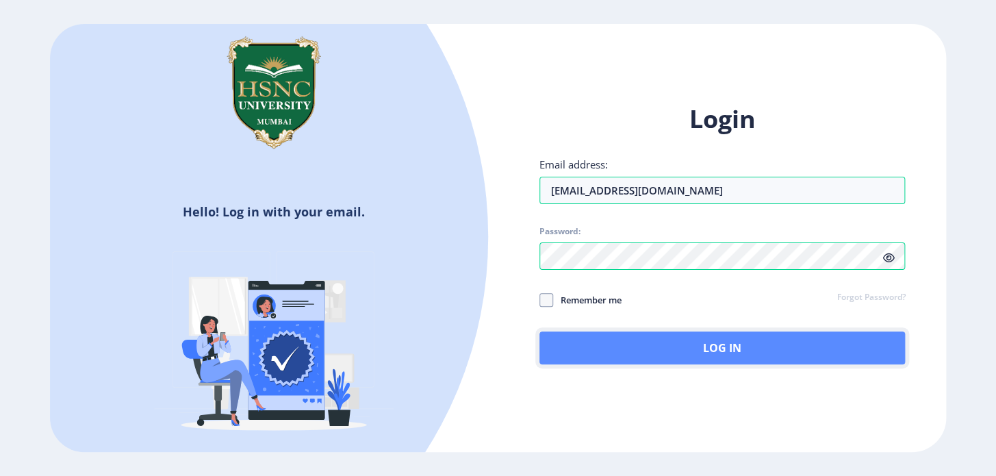
click at [719, 345] on button "Log In" at bounding box center [723, 347] width 366 height 33
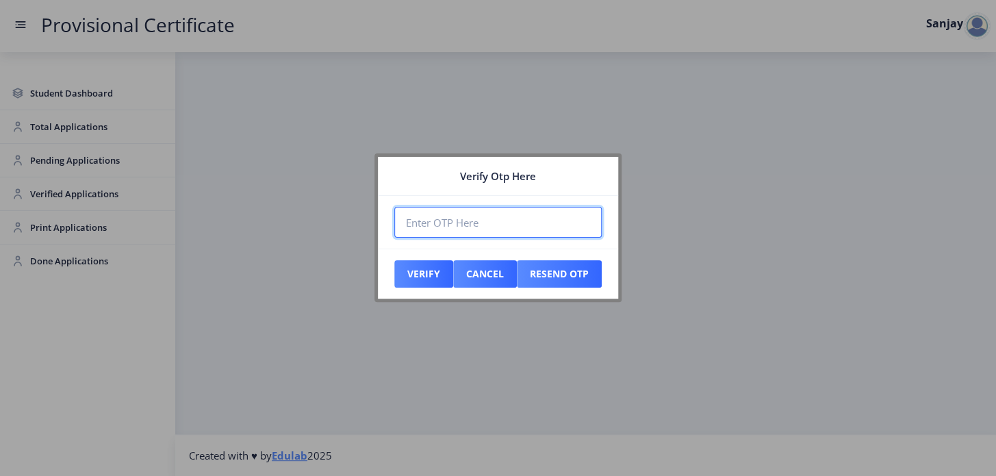
paste input "590049"
type input "590049"
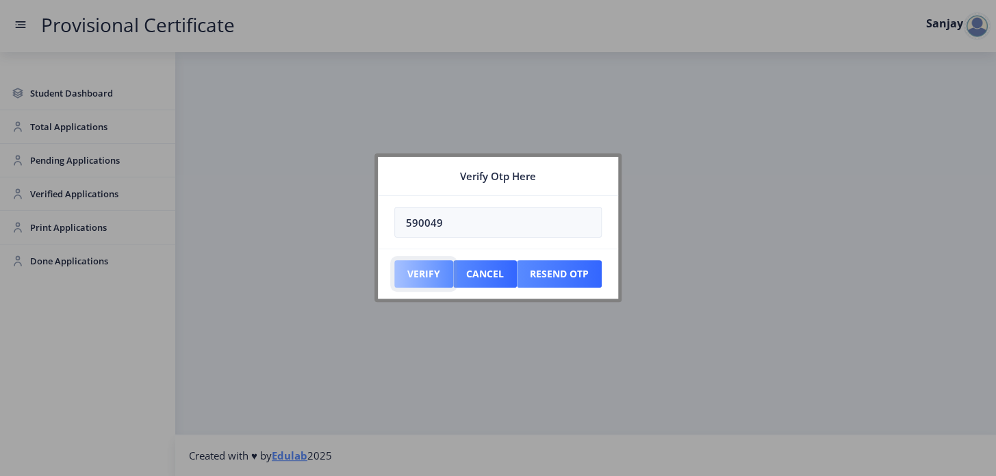
click at [427, 279] on button "Verify" at bounding box center [423, 273] width 59 height 27
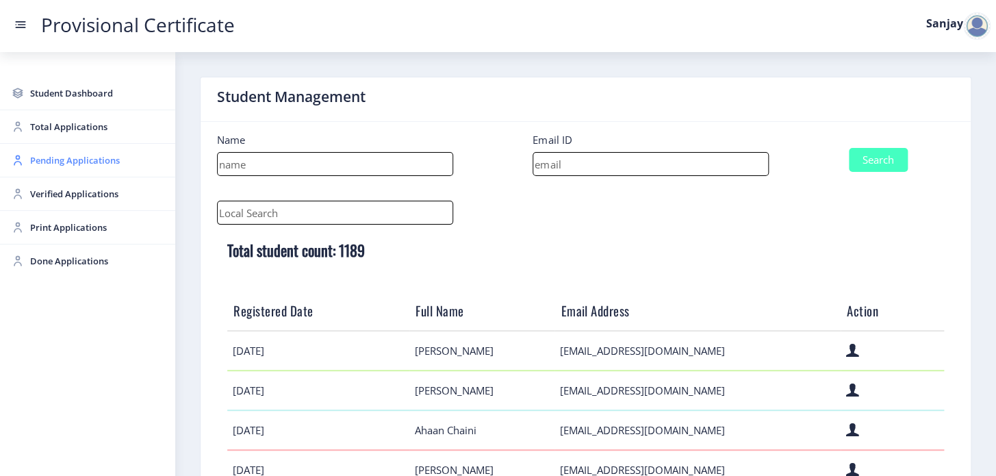
click at [75, 162] on span "Pending Applications" at bounding box center [97, 160] width 134 height 16
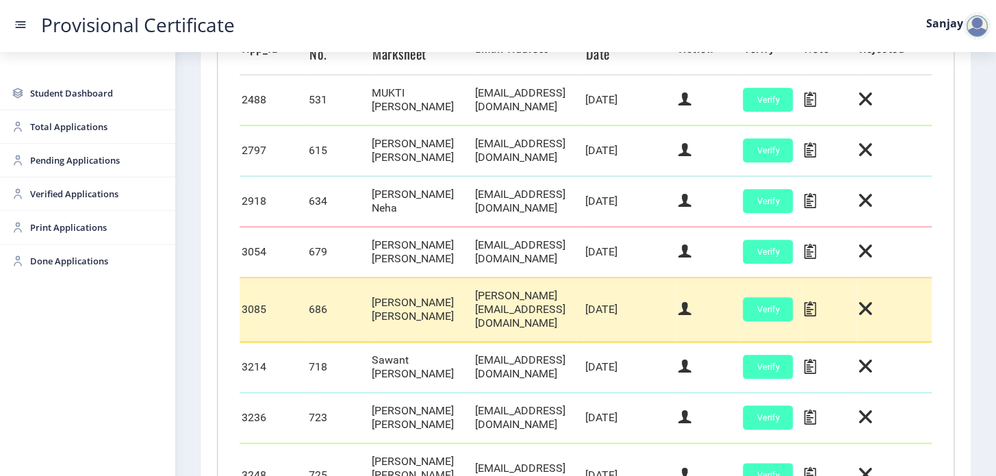
scroll to position [436, 0]
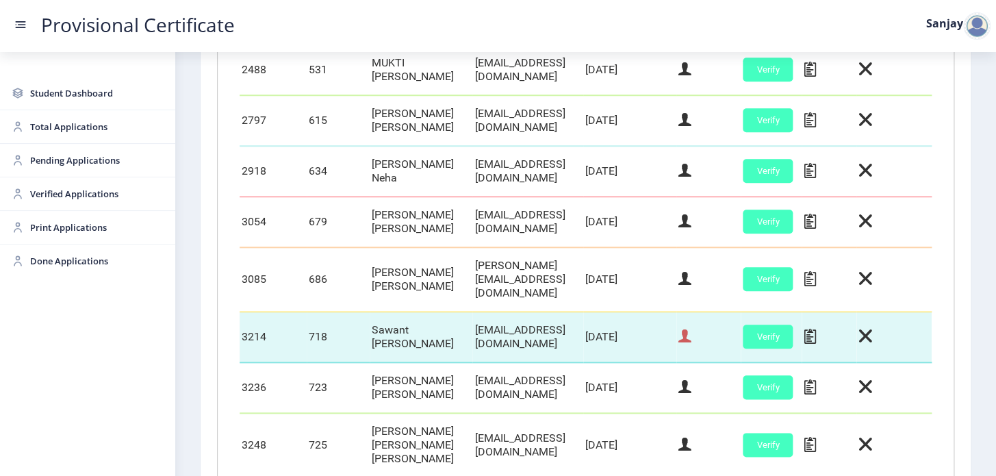
click at [692, 333] on icon at bounding box center [685, 336] width 13 height 18
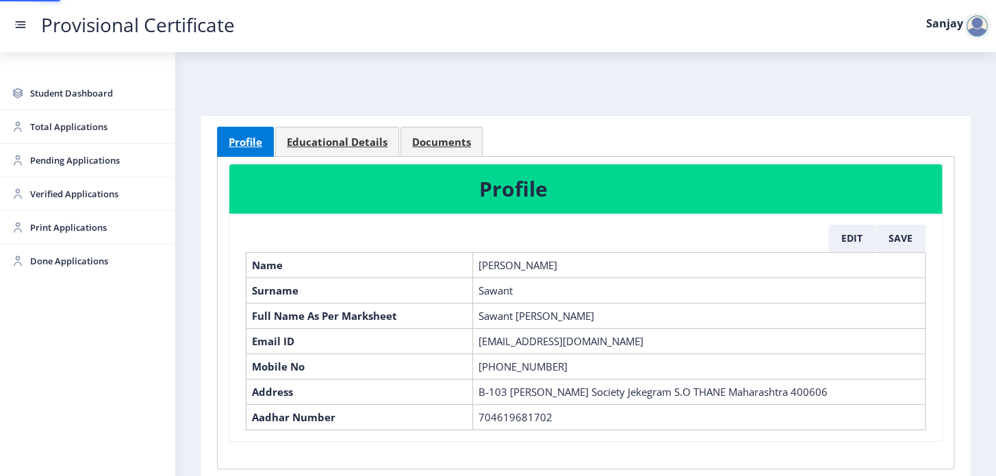
select select "March"
select select "A"
select select "Regular"
click at [356, 147] on span "Educational Details" at bounding box center [337, 142] width 101 height 10
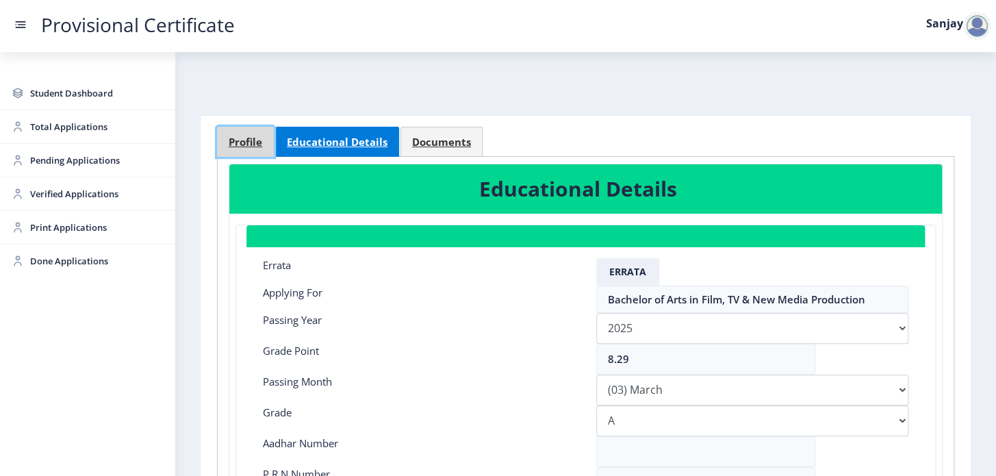
click at [235, 137] on span "Profile" at bounding box center [246, 142] width 34 height 10
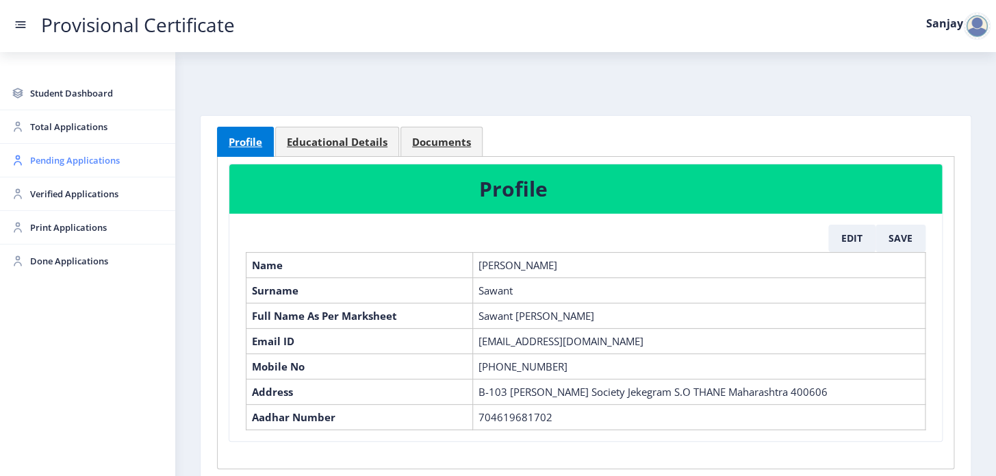
click at [56, 158] on span "Pending Applications" at bounding box center [97, 160] width 134 height 16
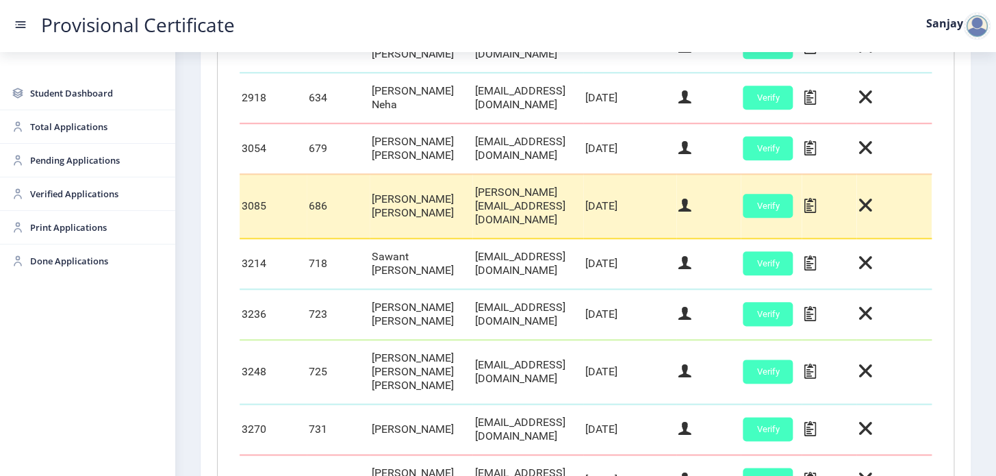
scroll to position [488, 0]
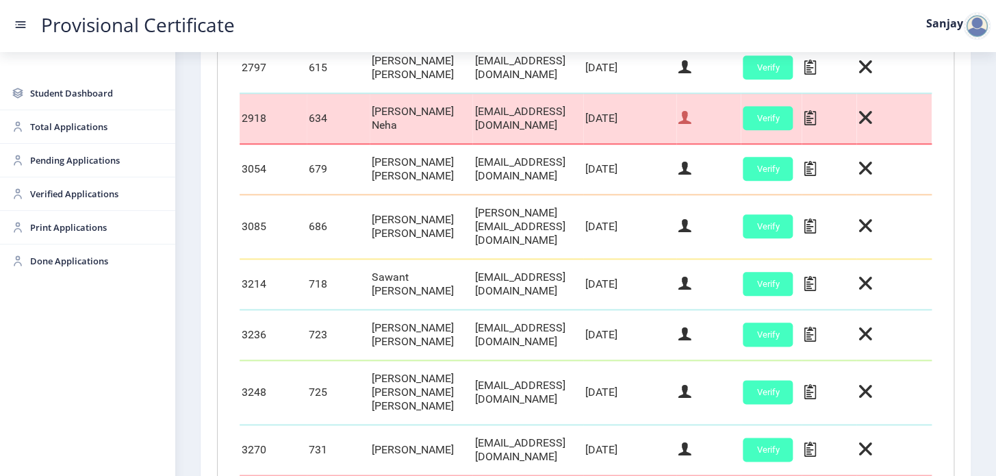
click at [692, 127] on icon at bounding box center [685, 118] width 13 height 18
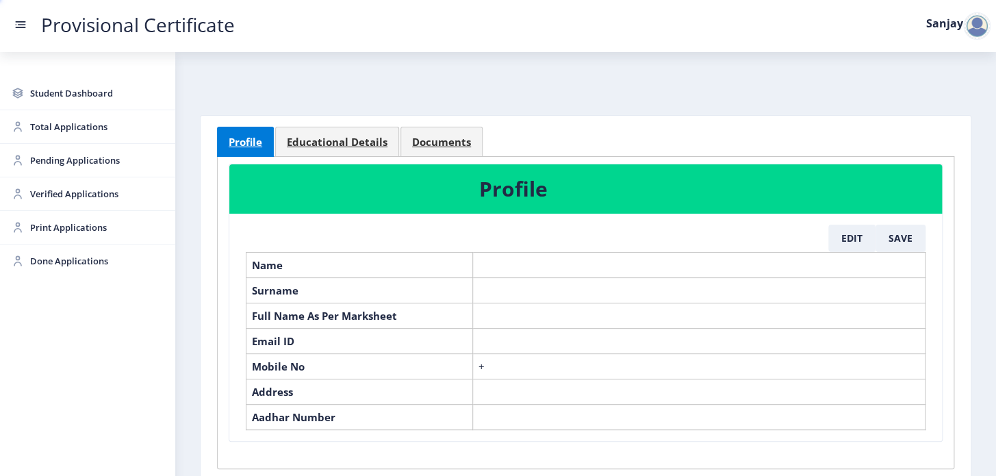
select select "March"
select select "A+"
select select "Regular"
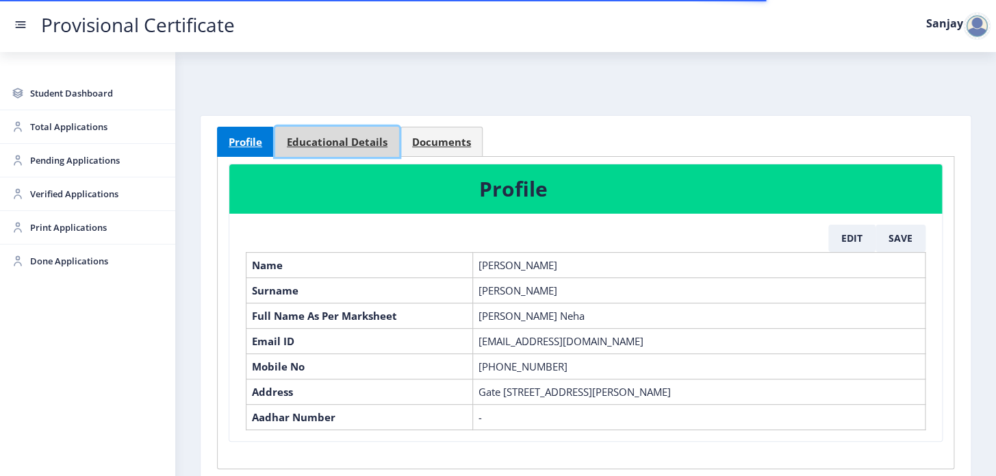
click at [359, 142] on span "Educational Details" at bounding box center [337, 142] width 101 height 10
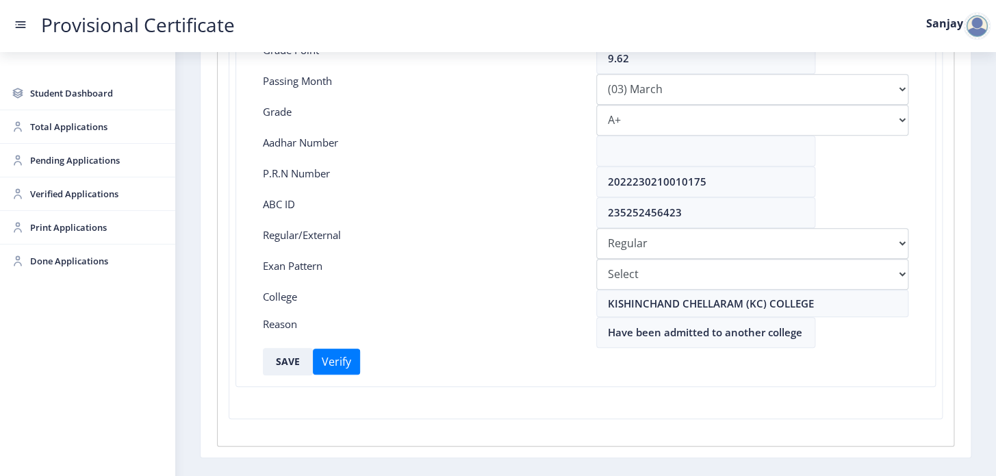
scroll to position [311, 0]
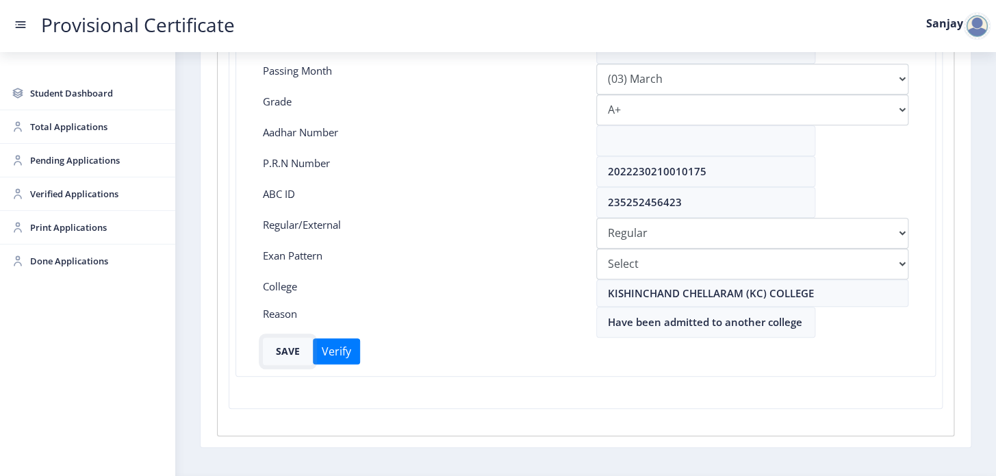
click at [294, 352] on button "SAVE" at bounding box center [288, 351] width 50 height 27
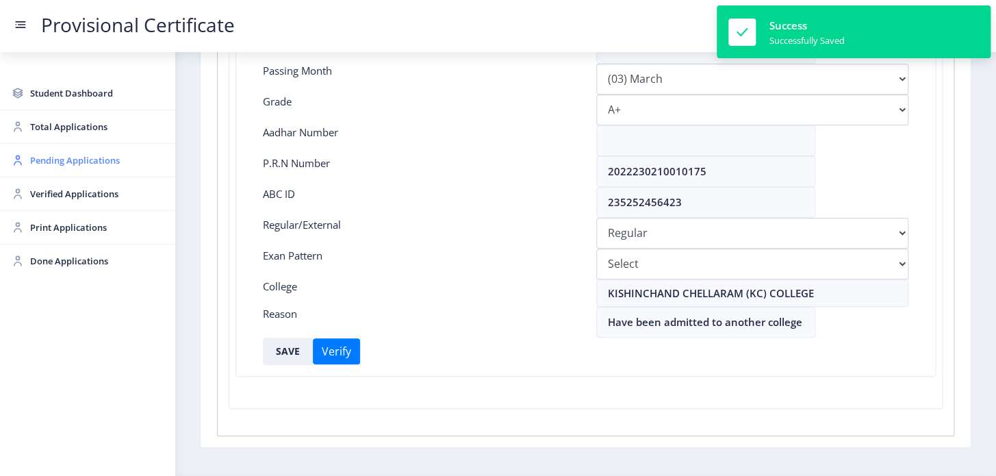
click at [48, 160] on span "Pending Applications" at bounding box center [97, 160] width 134 height 16
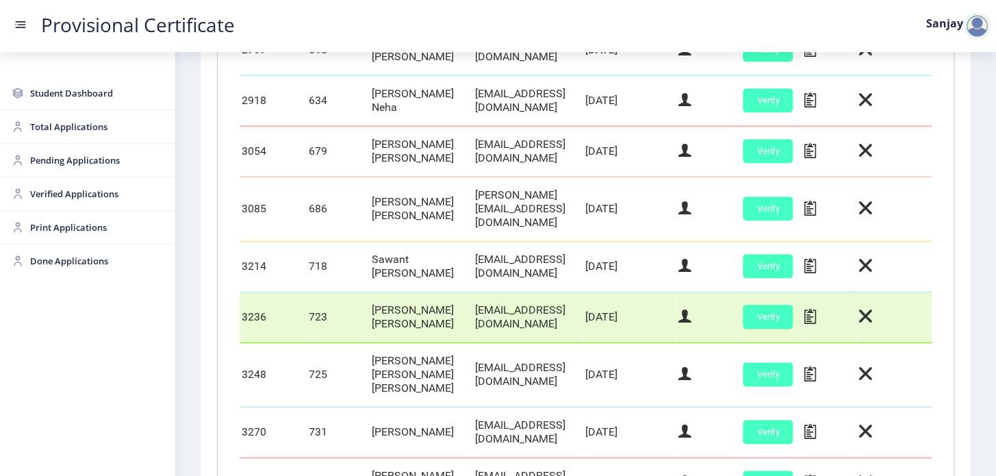
scroll to position [498, 0]
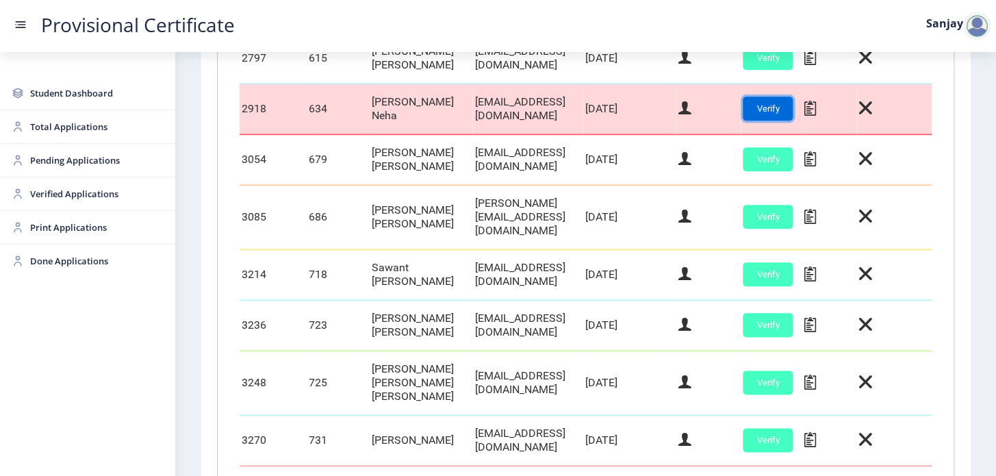
click at [785, 121] on button "Verify" at bounding box center [768, 109] width 50 height 24
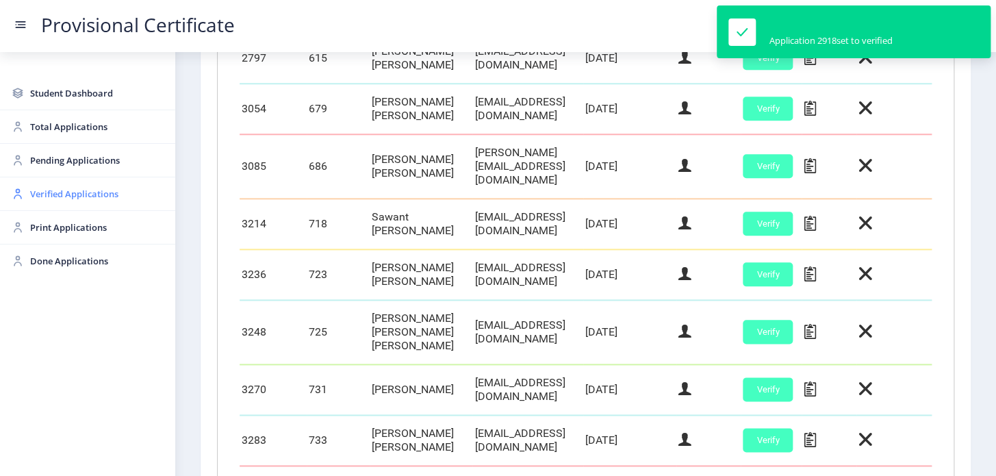
click at [73, 192] on span "Verified Applications" at bounding box center [97, 194] width 134 height 16
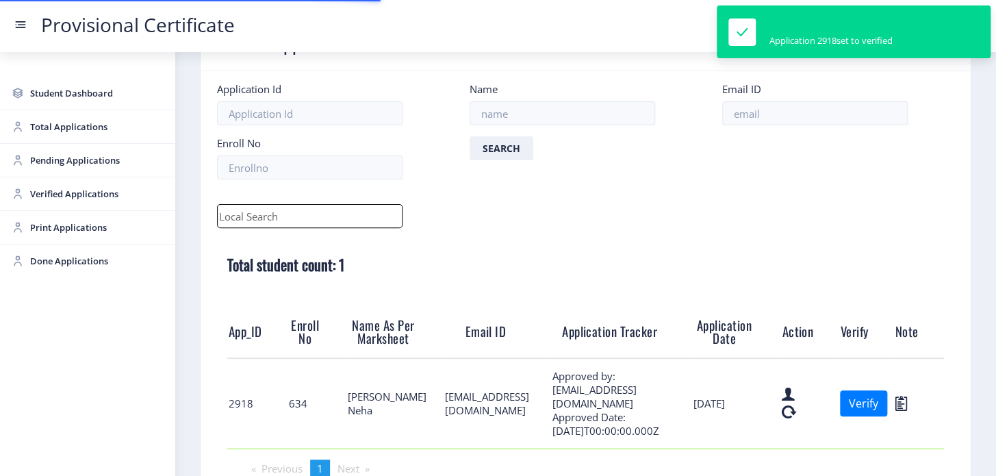
scroll to position [146, 0]
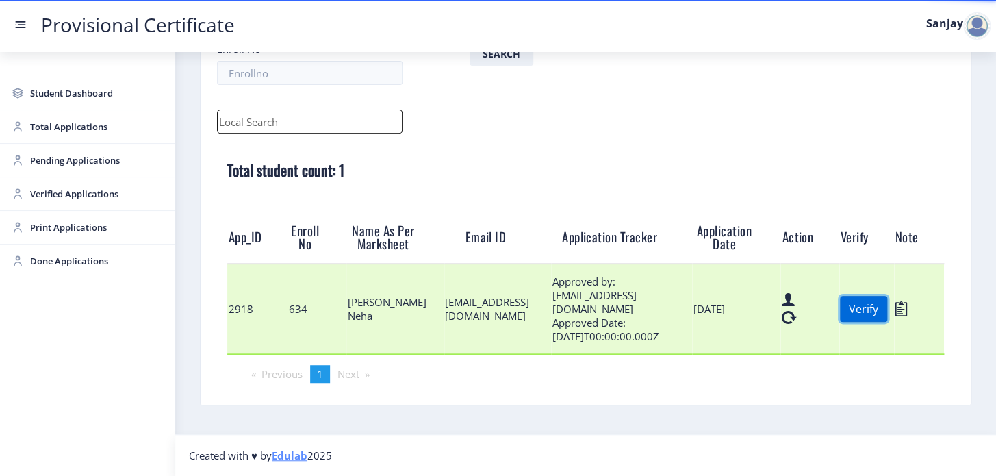
click at [887, 314] on button "Verify" at bounding box center [863, 309] width 47 height 26
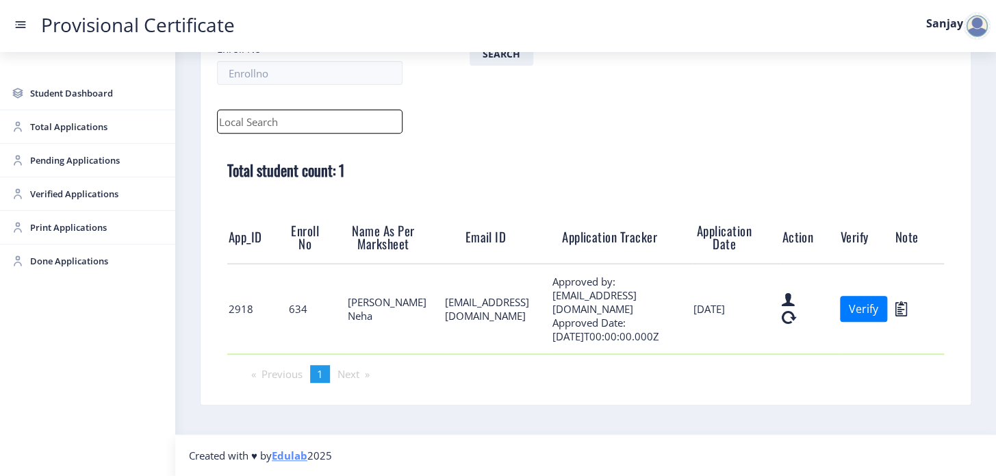
scroll to position [68, 0]
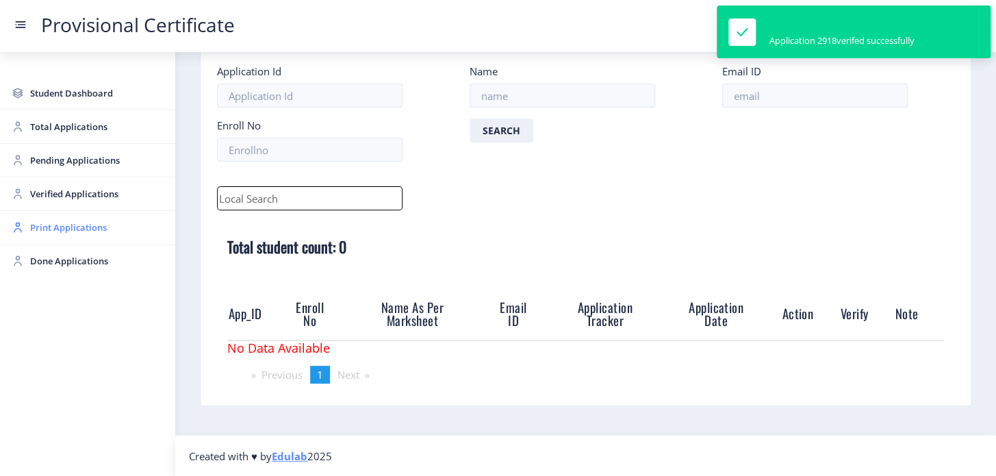
click at [68, 221] on span "Print Applications" at bounding box center [97, 227] width 134 height 16
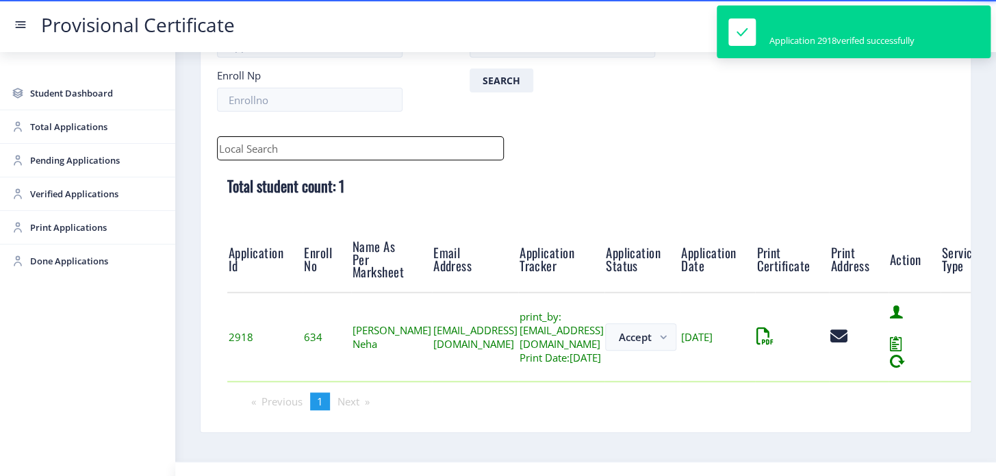
scroll to position [153, 0]
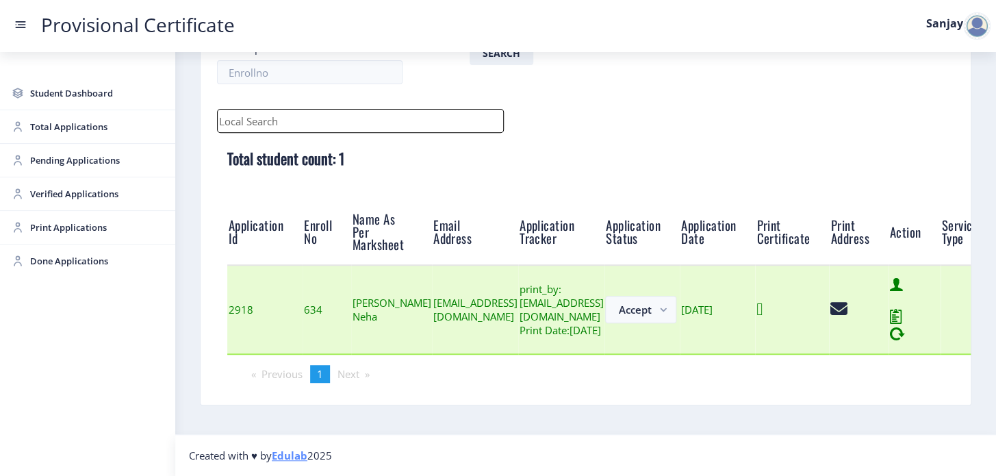
click at [763, 307] on icon at bounding box center [760, 309] width 6 height 17
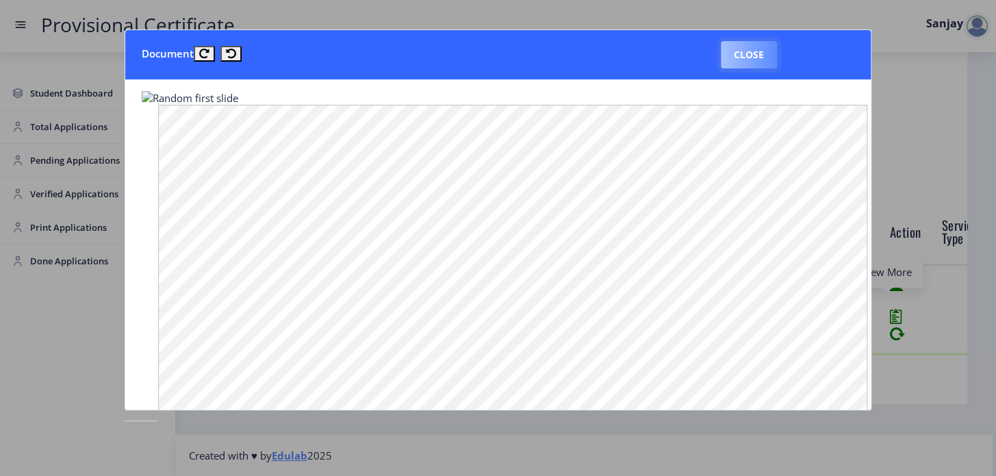
click at [749, 55] on button "Close" at bounding box center [749, 54] width 56 height 27
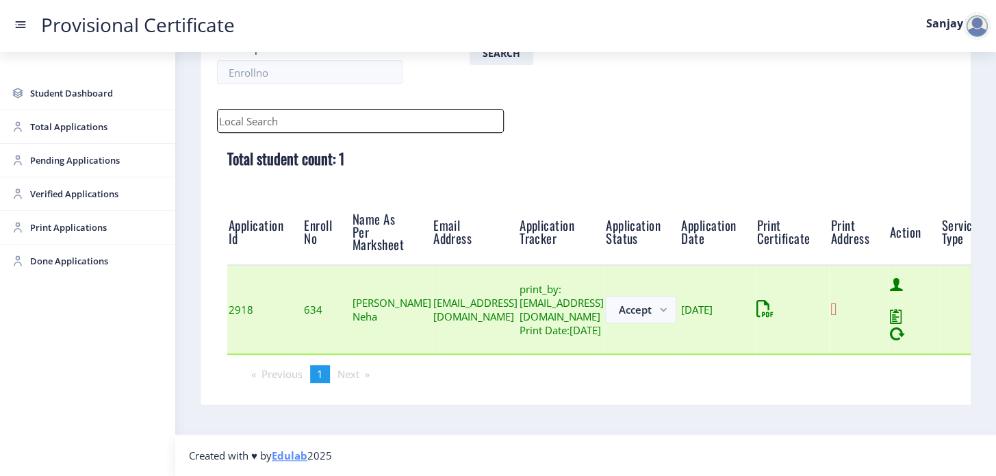
click at [837, 312] on icon at bounding box center [834, 309] width 6 height 17
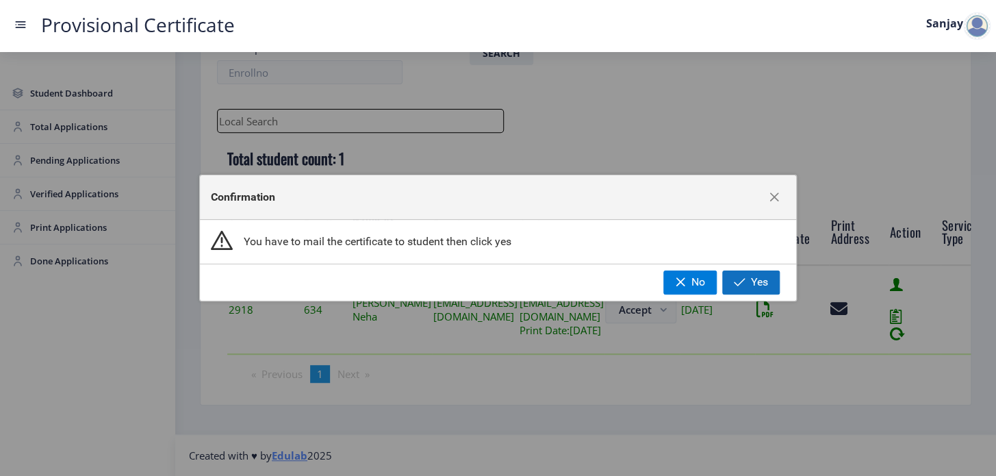
click at [763, 290] on button "Yes" at bounding box center [751, 281] width 58 height 23
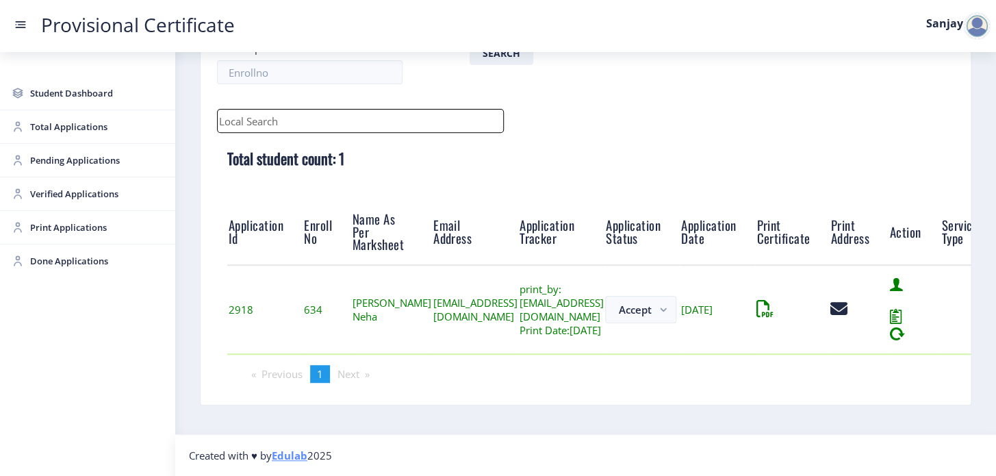
scroll to position [75, 0]
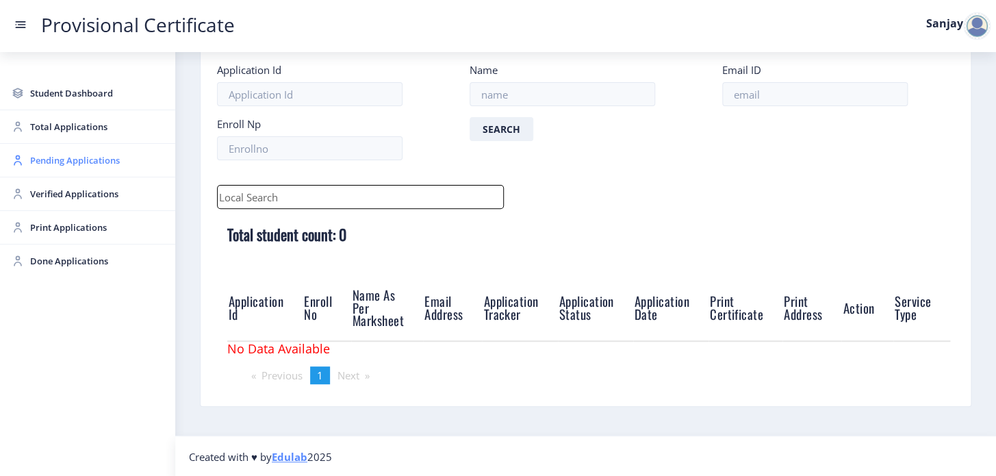
click at [57, 164] on span "Pending Applications" at bounding box center [97, 160] width 134 height 16
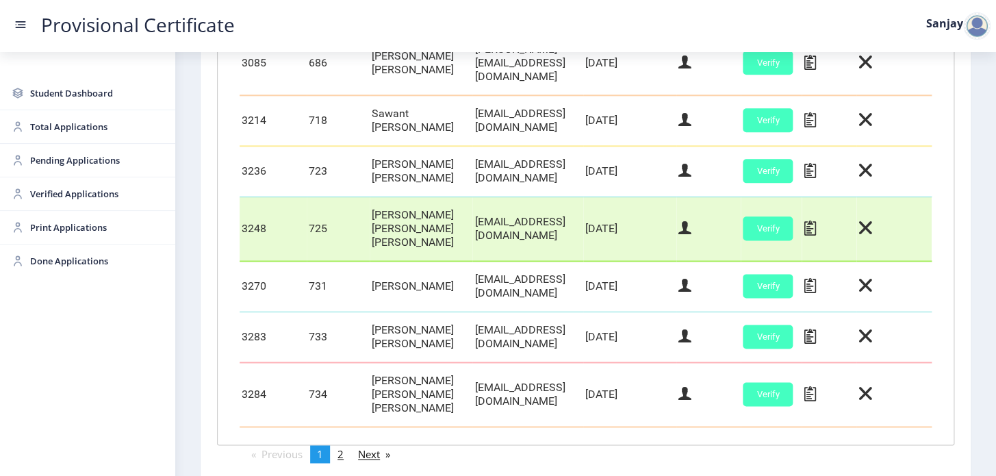
scroll to position [622, 0]
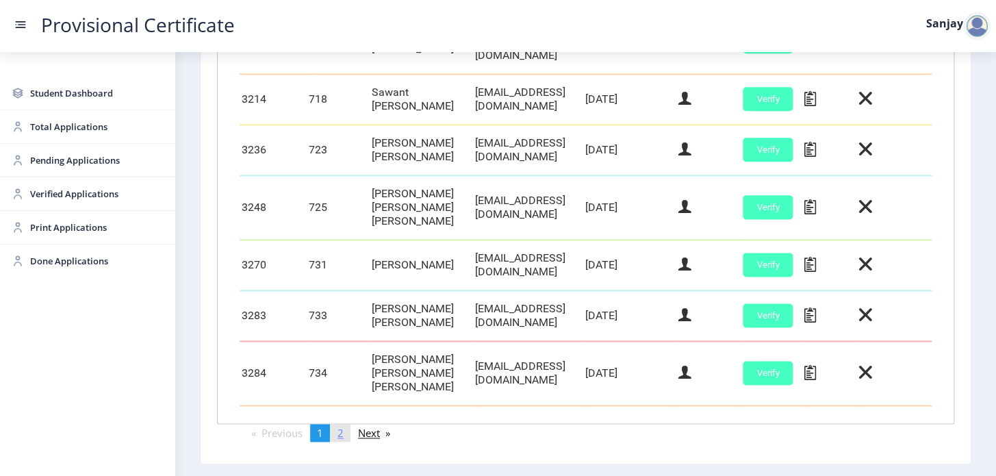
click at [351, 426] on link "page 2" at bounding box center [341, 433] width 20 height 18
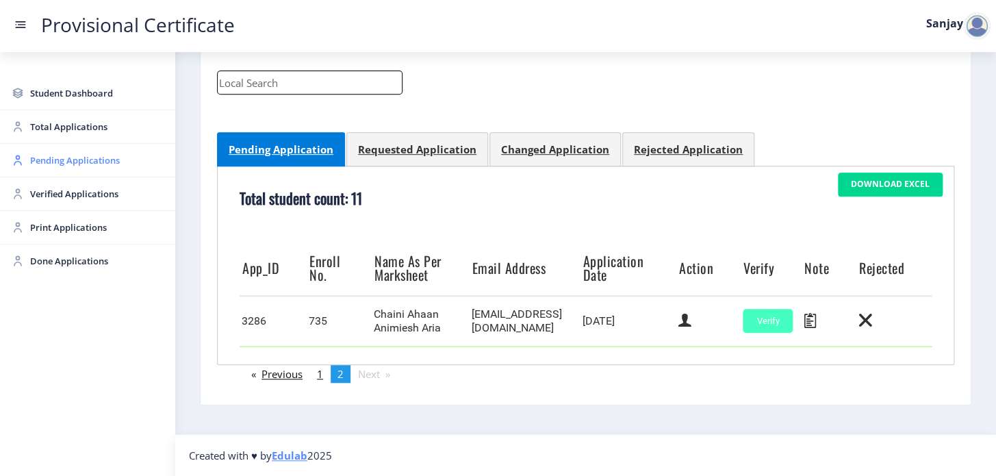
click at [88, 160] on span "Pending Applications" at bounding box center [97, 160] width 134 height 16
click at [73, 160] on span "Pending Applications" at bounding box center [97, 160] width 134 height 16
click at [80, 159] on span "Pending Applications" at bounding box center [97, 160] width 134 height 16
click at [90, 164] on span "Pending Applications" at bounding box center [97, 160] width 134 height 16
click at [67, 155] on span "Pending Applications" at bounding box center [97, 160] width 134 height 16
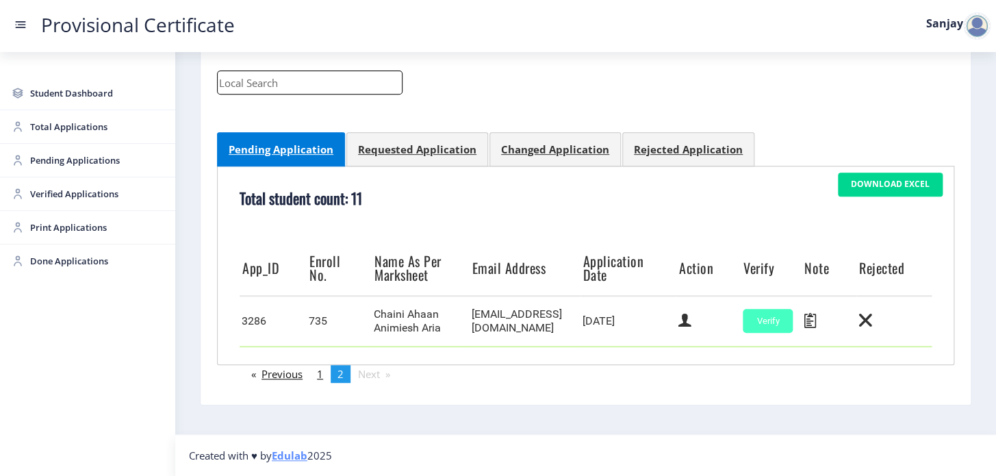
click at [972, 29] on div at bounding box center [976, 25] width 27 height 27
click at [932, 96] on span "Log out" at bounding box center [942, 100] width 88 height 16
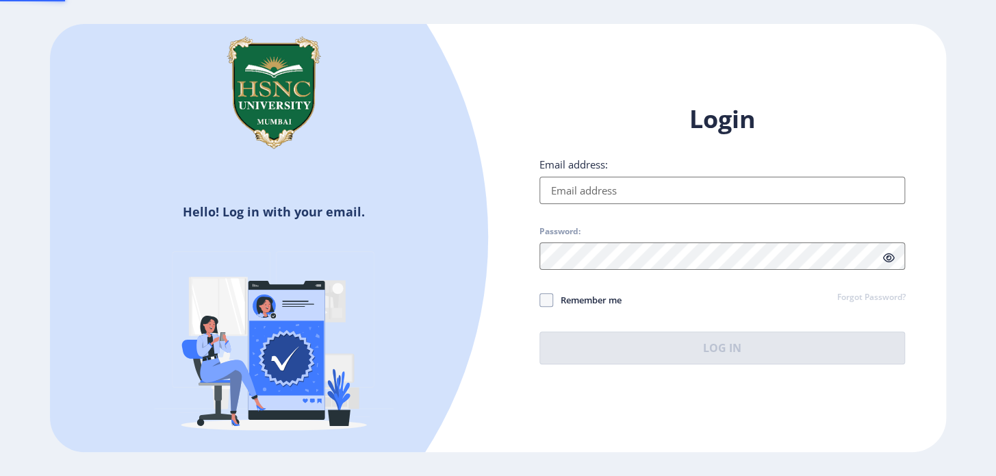
type input "[EMAIL_ADDRESS][DOMAIN_NAME]"
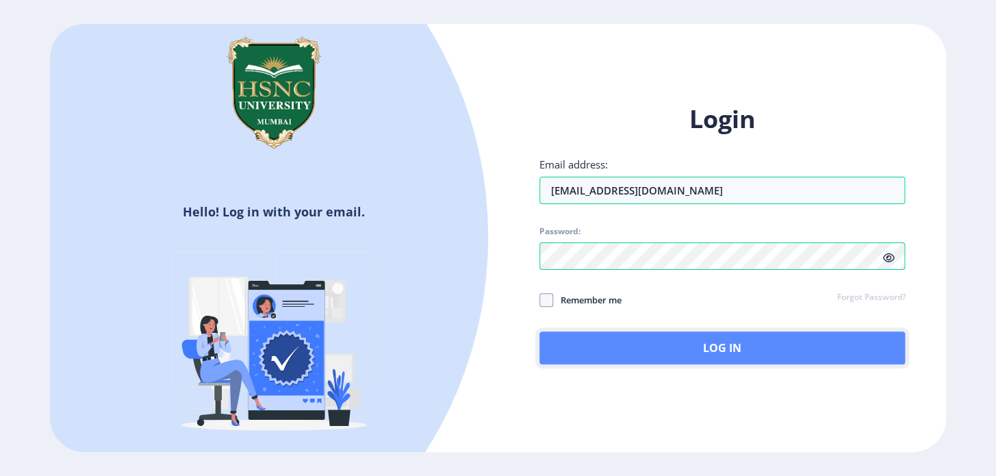
click at [670, 353] on button "Log In" at bounding box center [723, 347] width 366 height 33
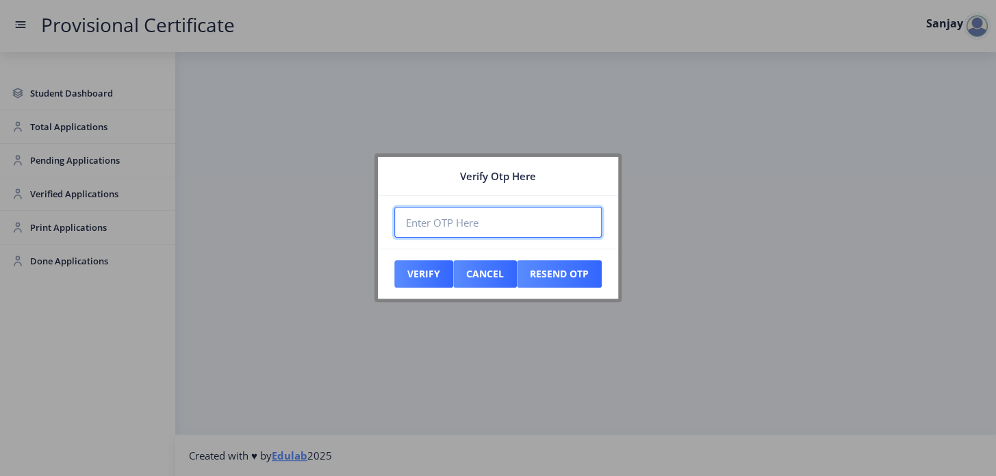
paste input "011485"
type input "011485"
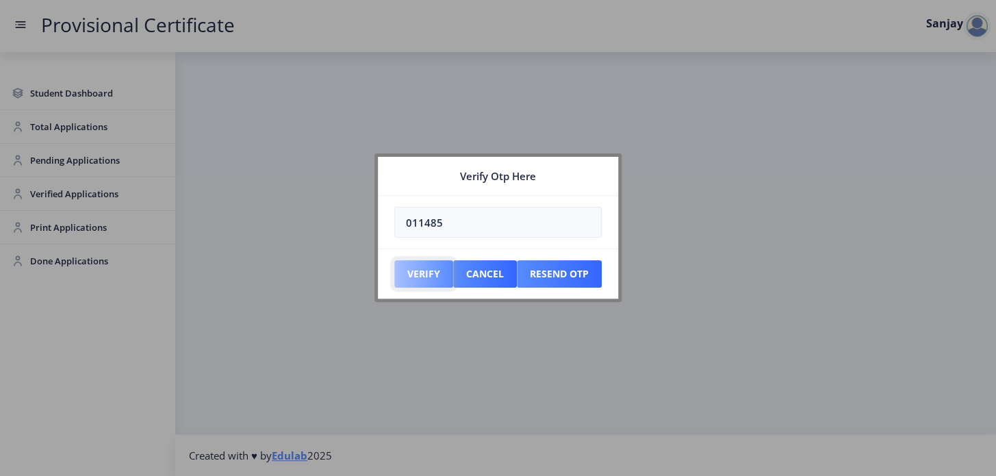
click at [428, 276] on button "Verify" at bounding box center [423, 273] width 59 height 27
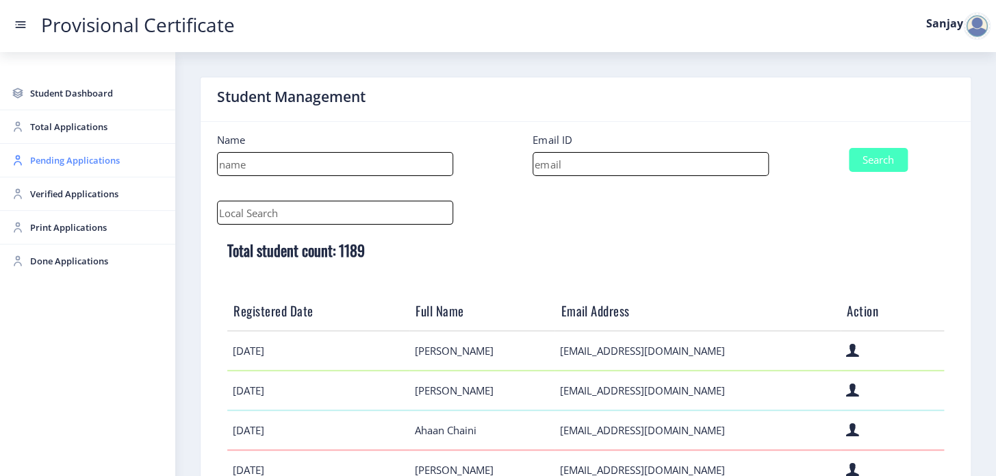
click at [68, 158] on span "Pending Applications" at bounding box center [97, 160] width 134 height 16
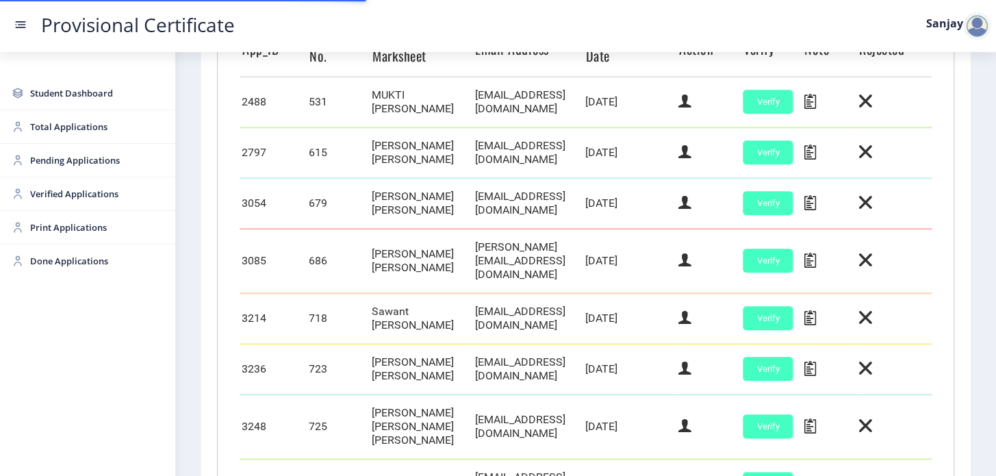
scroll to position [436, 0]
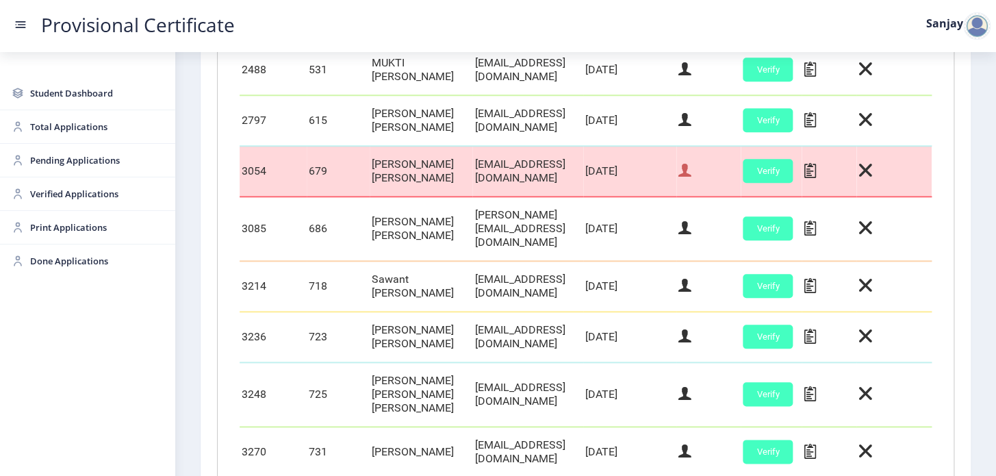
click at [692, 179] on icon at bounding box center [685, 171] width 13 height 18
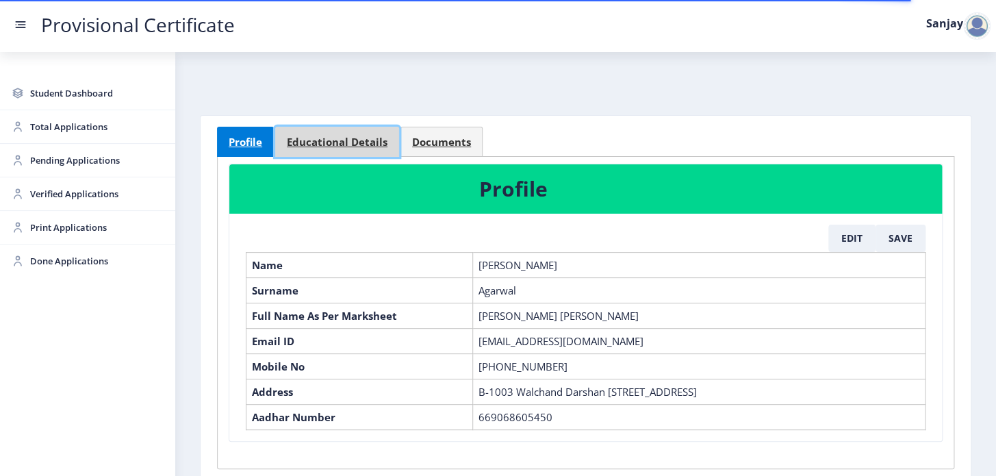
click at [339, 140] on span "Educational Details" at bounding box center [337, 142] width 101 height 10
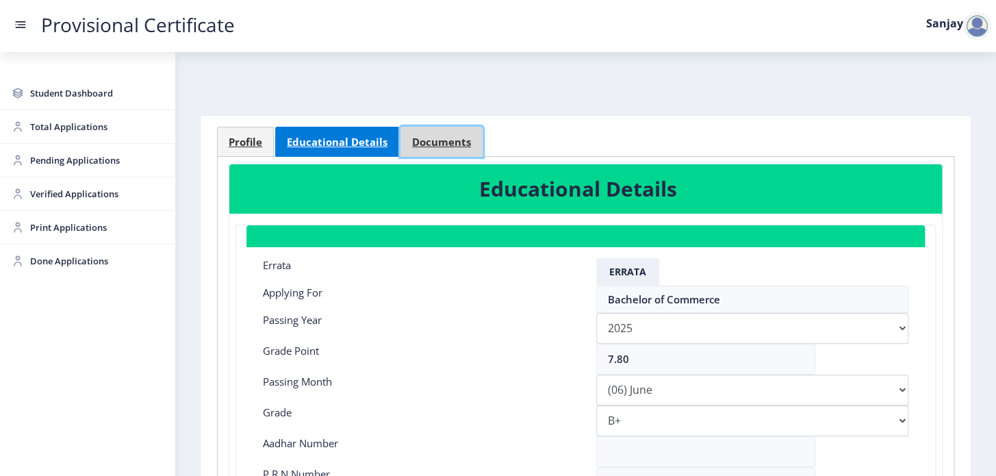
click at [416, 137] on span "Documents" at bounding box center [441, 142] width 59 height 10
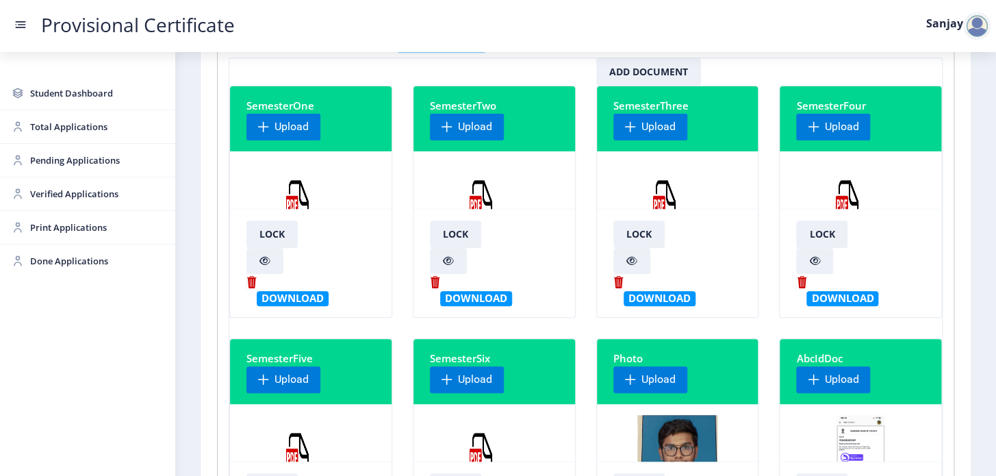
scroll to position [62, 0]
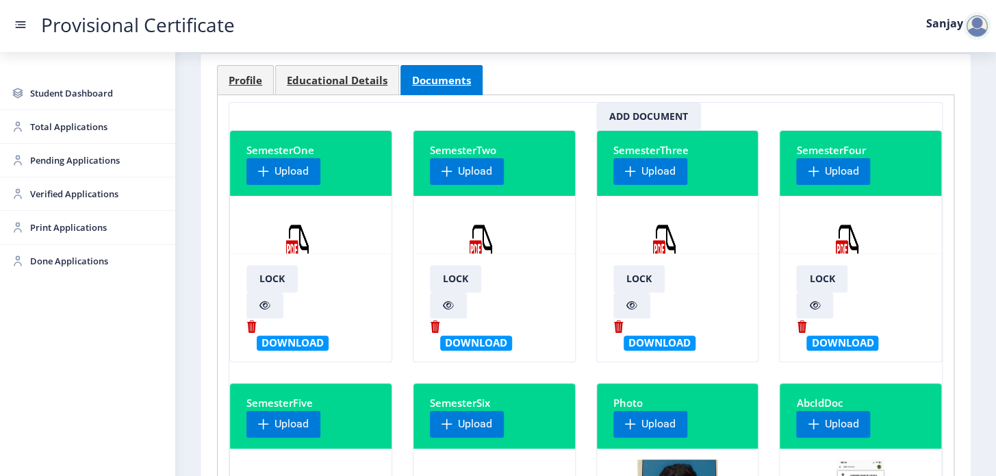
click at [664, 233] on img at bounding box center [665, 258] width 103 height 103
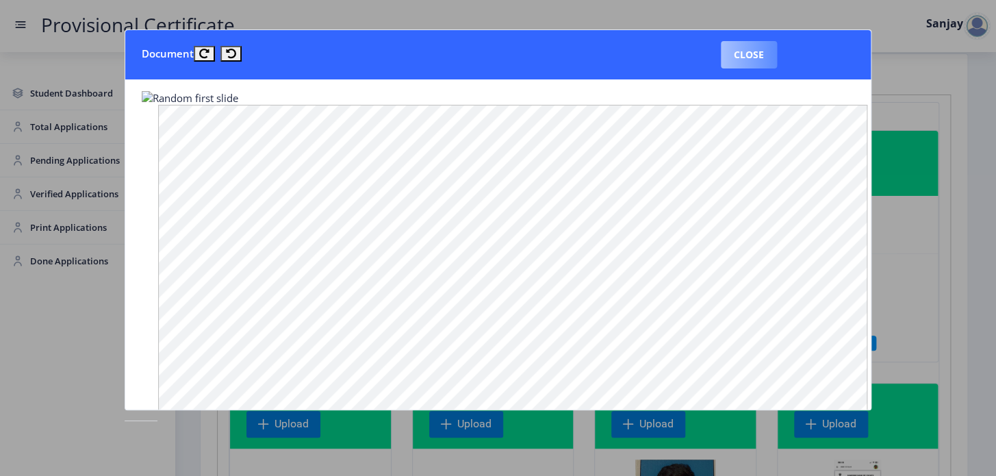
click at [749, 55] on button "Close" at bounding box center [749, 54] width 56 height 27
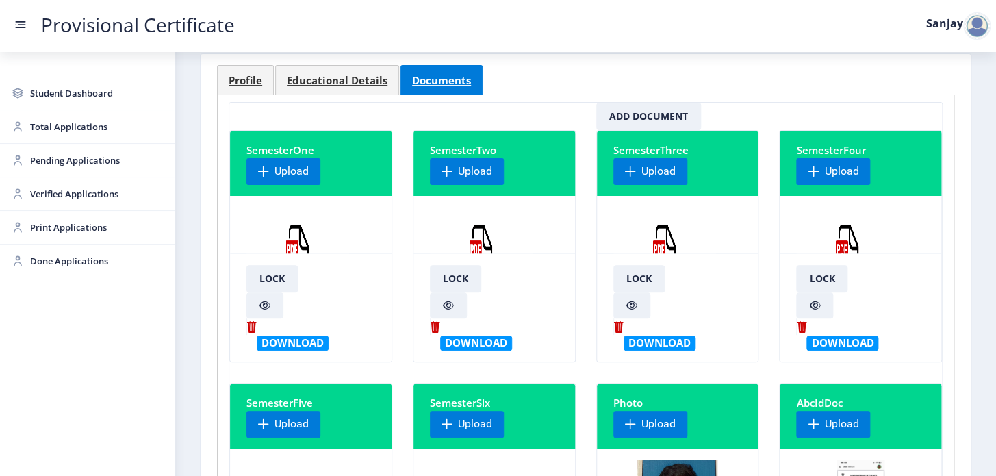
click at [307, 226] on img at bounding box center [298, 258] width 103 height 103
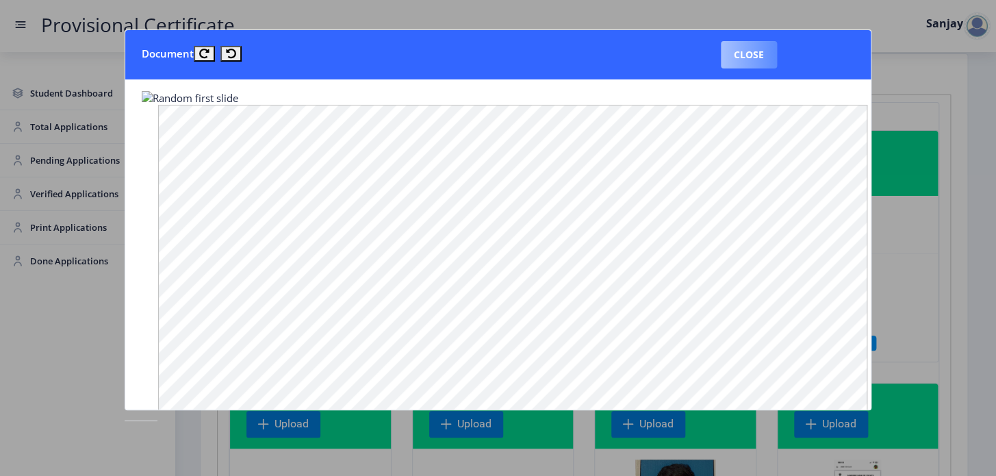
click at [751, 51] on button "Close" at bounding box center [749, 54] width 56 height 27
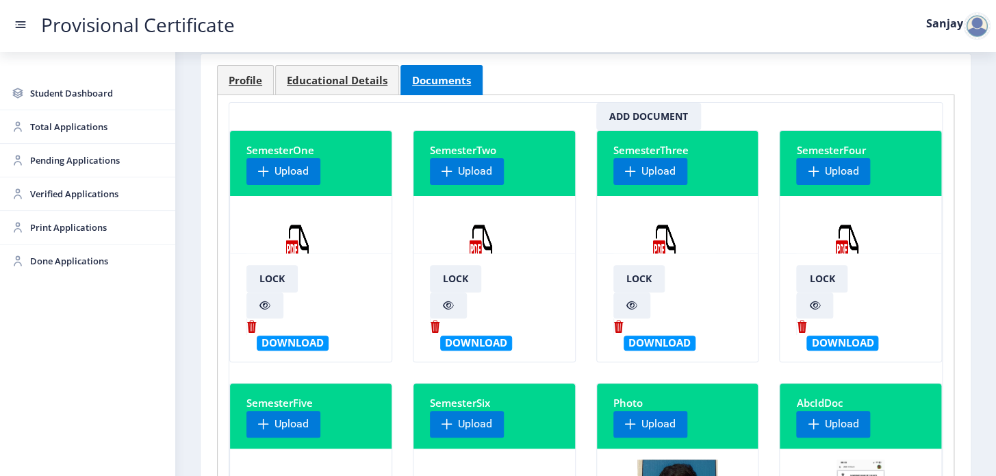
click at [973, 30] on div at bounding box center [976, 25] width 27 height 27
click at [948, 99] on span "Log out" at bounding box center [942, 100] width 88 height 16
